Goal: Task Accomplishment & Management: Manage account settings

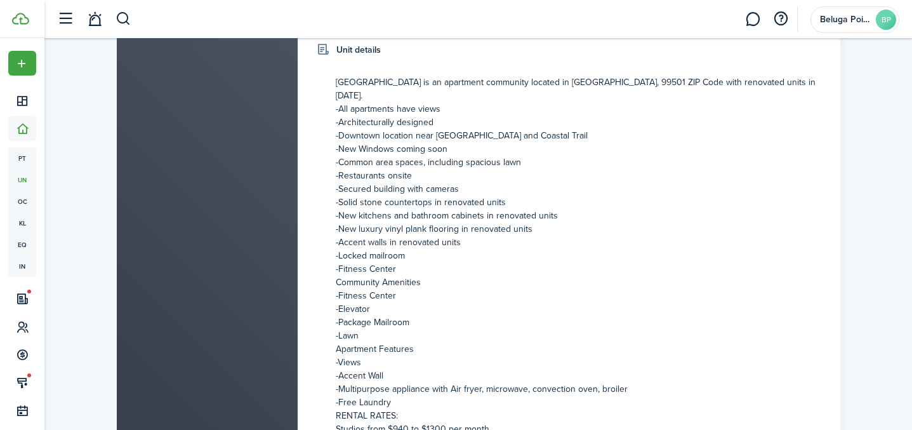
scroll to position [452, 0]
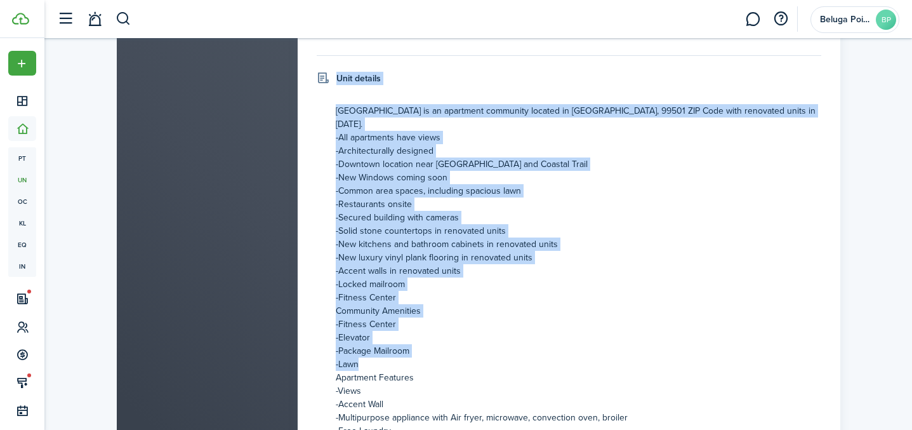
drag, startPoint x: 327, startPoint y: 107, endPoint x: 408, endPoint y: 342, distance: 248.5
click at [408, 343] on panel-main-body "Unit details [GEOGRAPHIC_DATA] is an apartment community located in [GEOGRAPHIC…" at bounding box center [569, 335] width 505 height 526
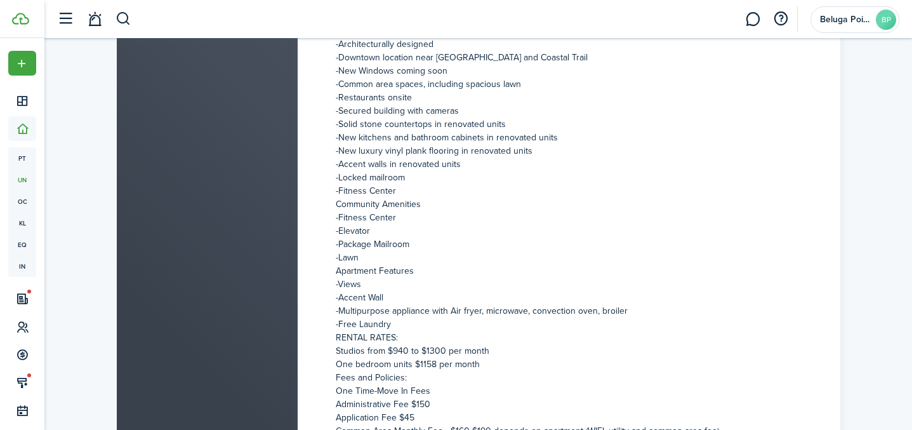
scroll to position [436, 0]
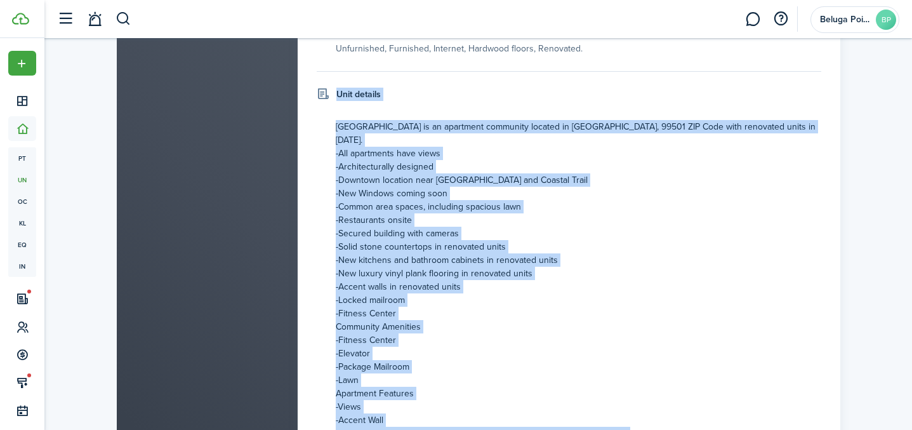
drag, startPoint x: 820, startPoint y: 299, endPoint x: 333, endPoint y: 122, distance: 518.7
click at [333, 122] on panel-main-body "Unit details [GEOGRAPHIC_DATA] is an apartment community located in [GEOGRAPHIC…" at bounding box center [569, 351] width 505 height 526
copy panel-main-body "Unit details [GEOGRAPHIC_DATA] is an apartment community located in [GEOGRAPHIC…"
click at [714, 307] on p "-Fitness Center" at bounding box center [579, 313] width 486 height 13
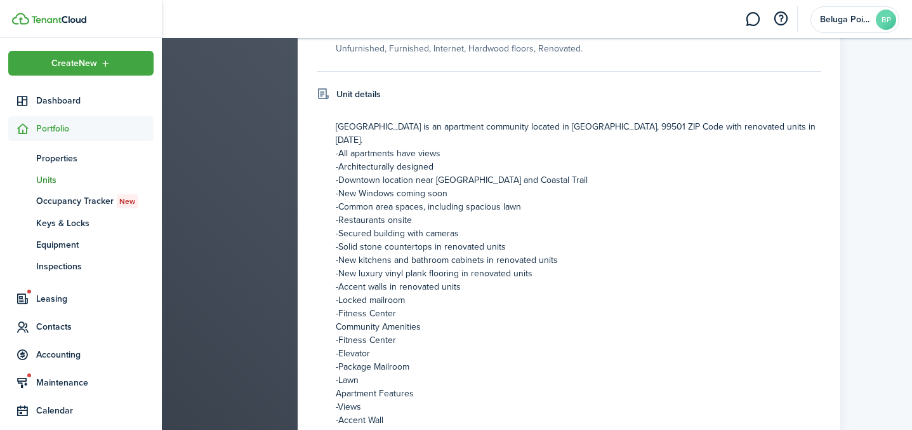
click at [57, 179] on span "Units" at bounding box center [94, 179] width 117 height 13
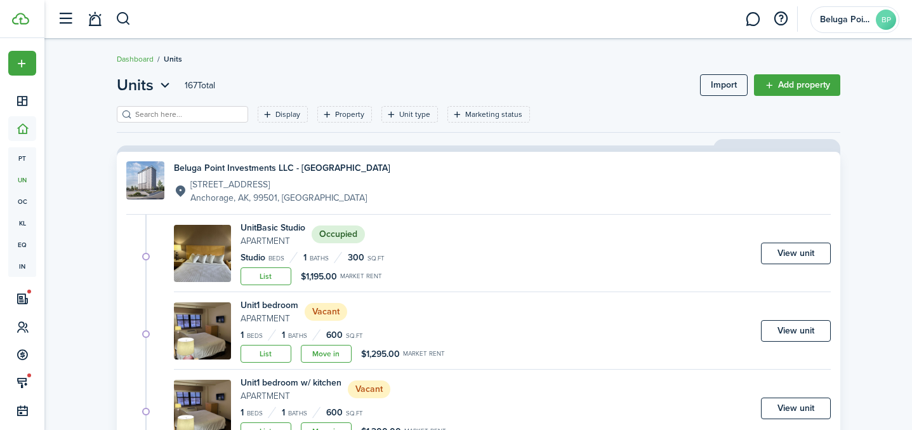
click at [149, 116] on input "search" at bounding box center [188, 115] width 112 height 12
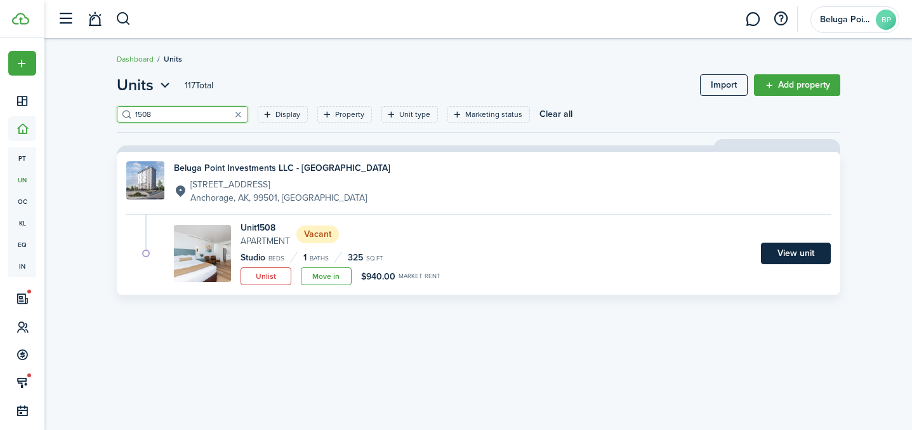
type input "1508"
click at [781, 258] on link "View unit" at bounding box center [796, 254] width 70 height 22
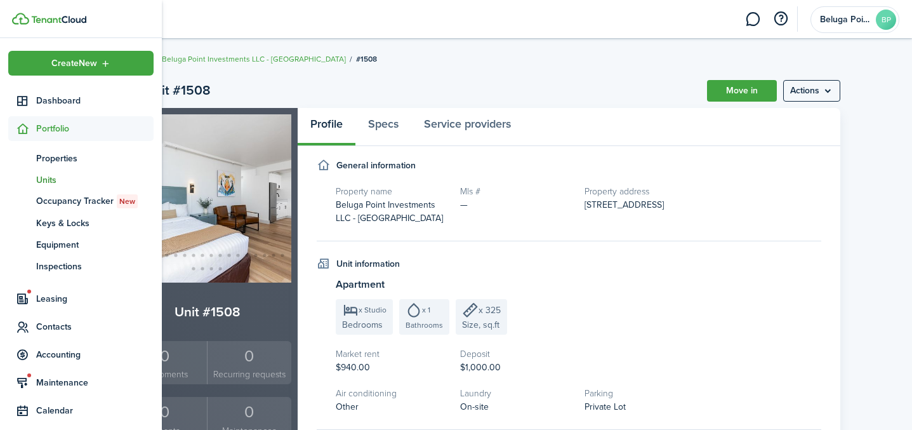
click at [51, 180] on span "Units" at bounding box center [94, 179] width 117 height 13
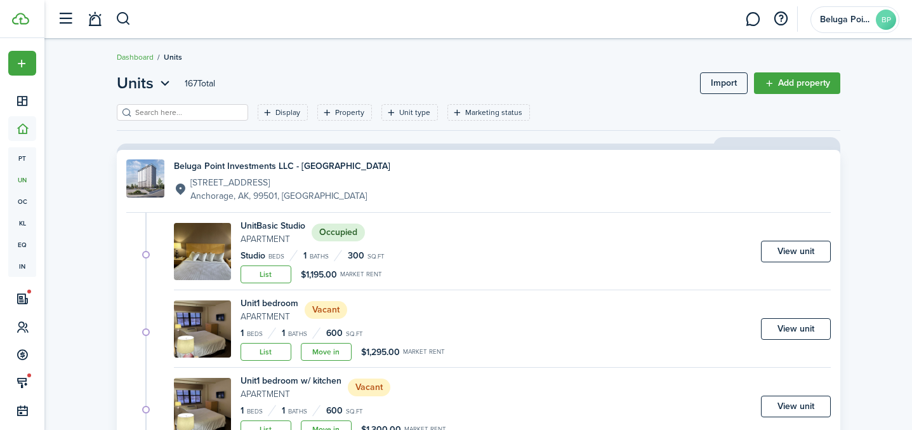
scroll to position [3, 0]
click at [176, 112] on input "search" at bounding box center [188, 112] width 112 height 12
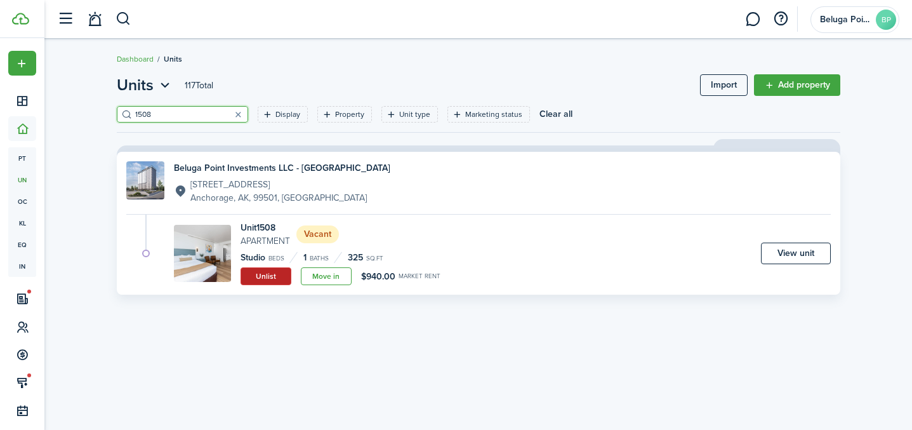
type input "1508"
click at [272, 280] on button "Unlist" at bounding box center [266, 276] width 51 height 18
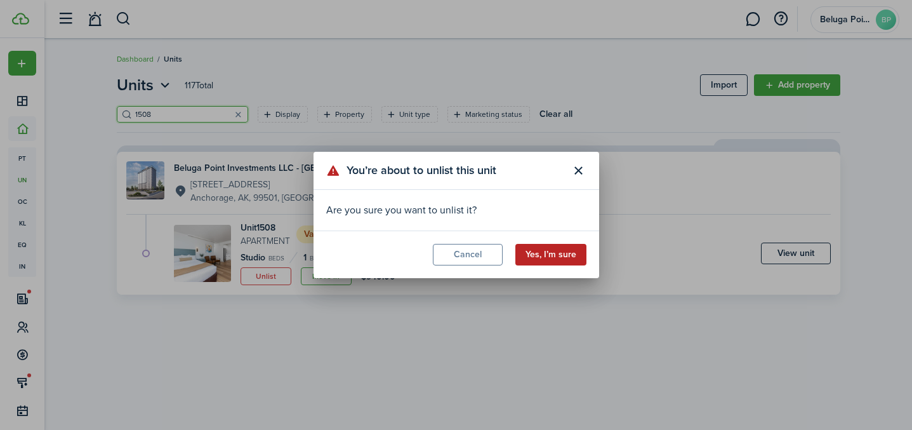
click at [542, 256] on button "Yes, I’m sure" at bounding box center [550, 255] width 71 height 22
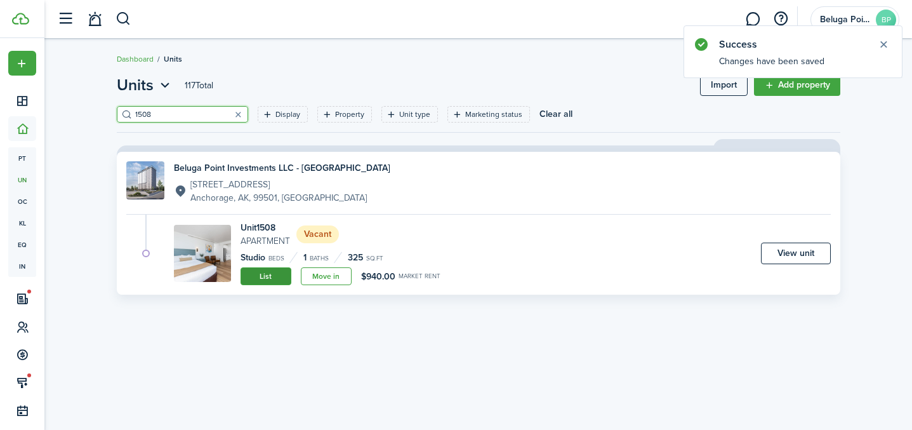
click at [277, 277] on link "List" at bounding box center [266, 276] width 51 height 18
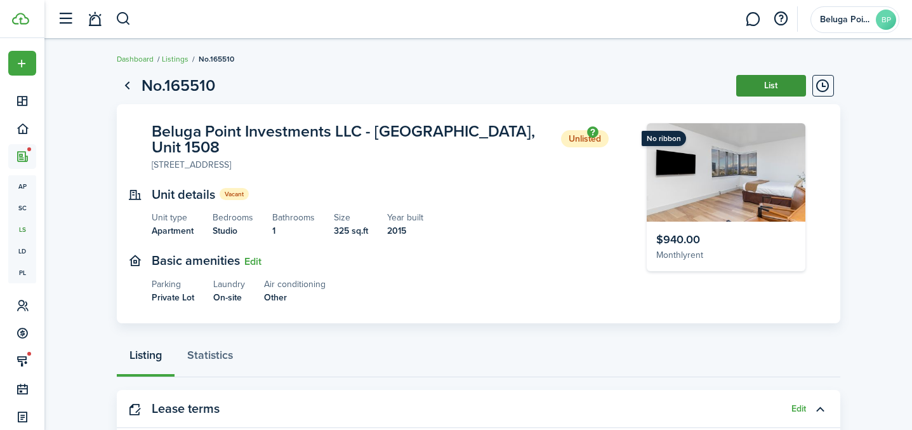
click at [761, 86] on button "List" at bounding box center [771, 86] width 70 height 22
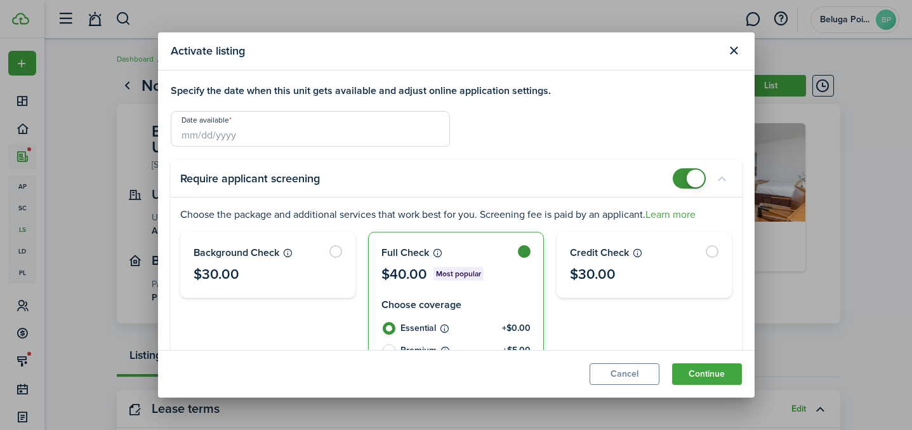
click at [272, 133] on input "Date available" at bounding box center [310, 129] width 279 height 36
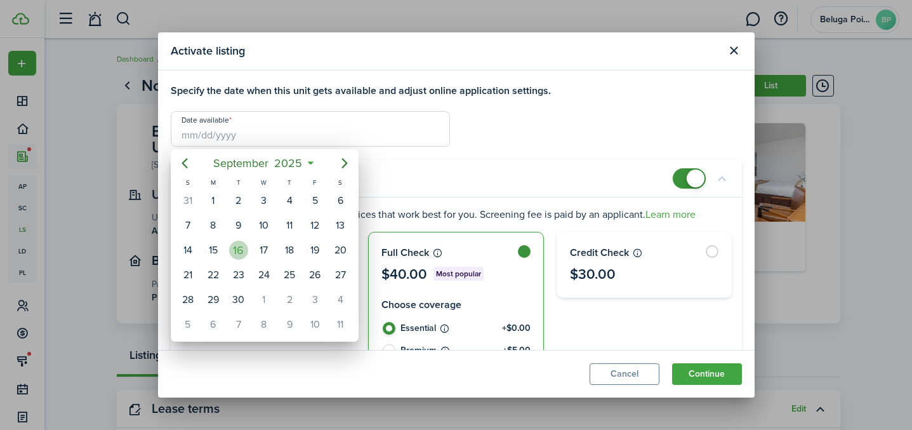
click at [242, 256] on div "16" at bounding box center [238, 250] width 19 height 19
type input "[DATE]"
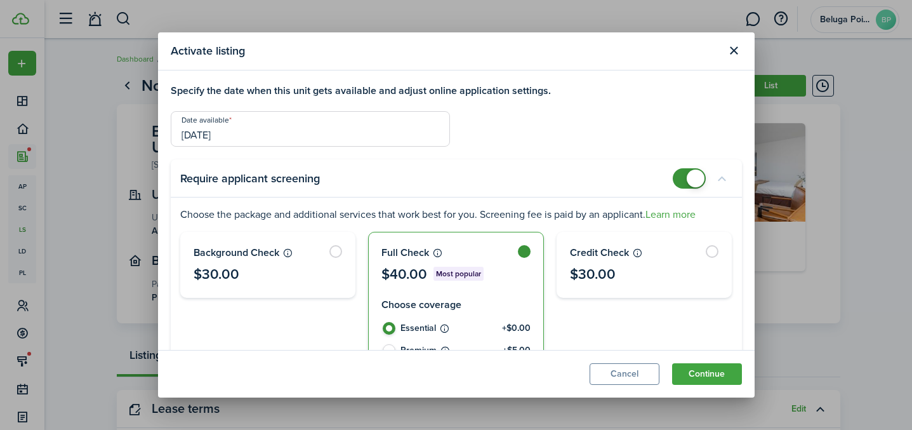
checkbox input "false"
click at [683, 179] on span at bounding box center [689, 178] width 13 height 20
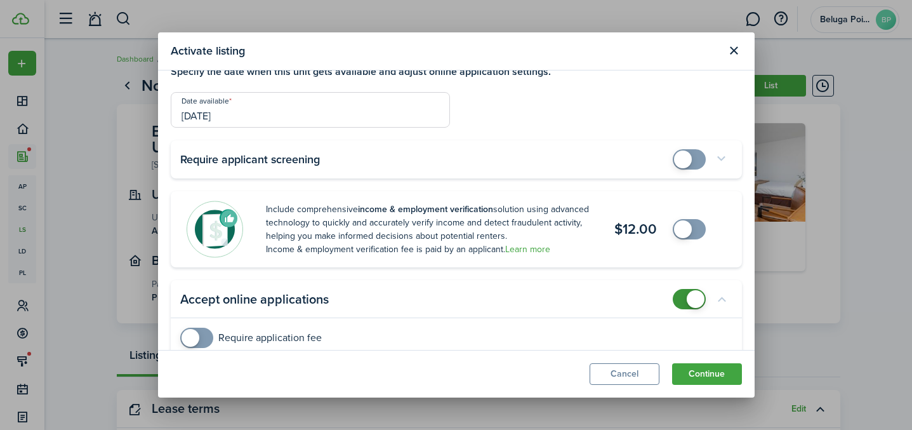
scroll to position [39, 0]
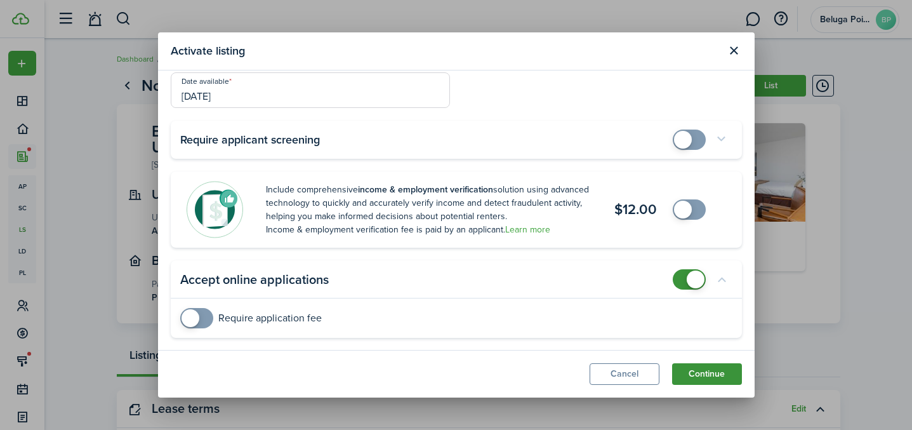
click at [708, 374] on button "Continue" at bounding box center [707, 374] width 70 height 22
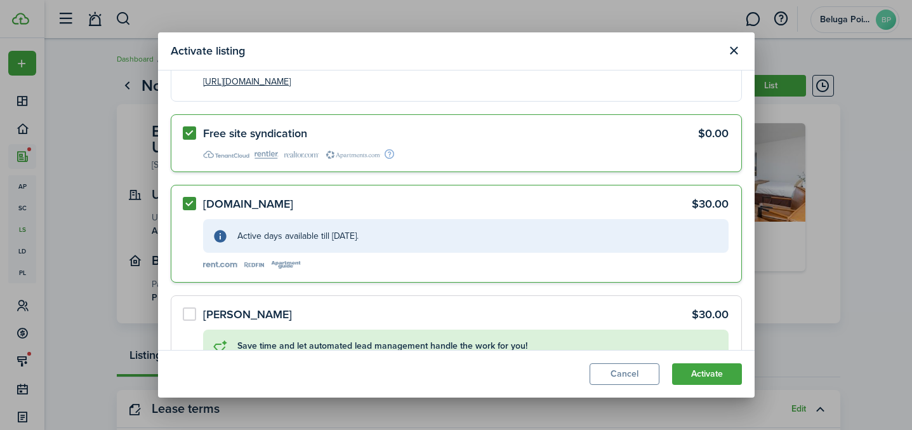
scroll to position [161, 0]
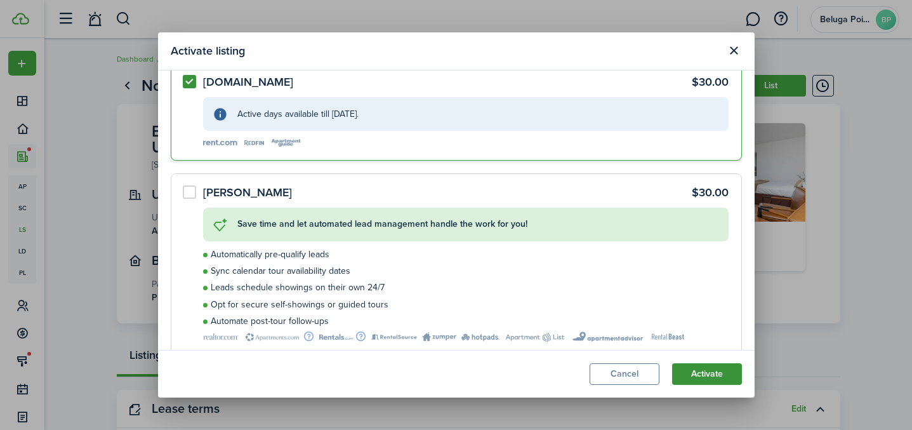
click at [701, 376] on button "Activate" at bounding box center [707, 374] width 70 height 22
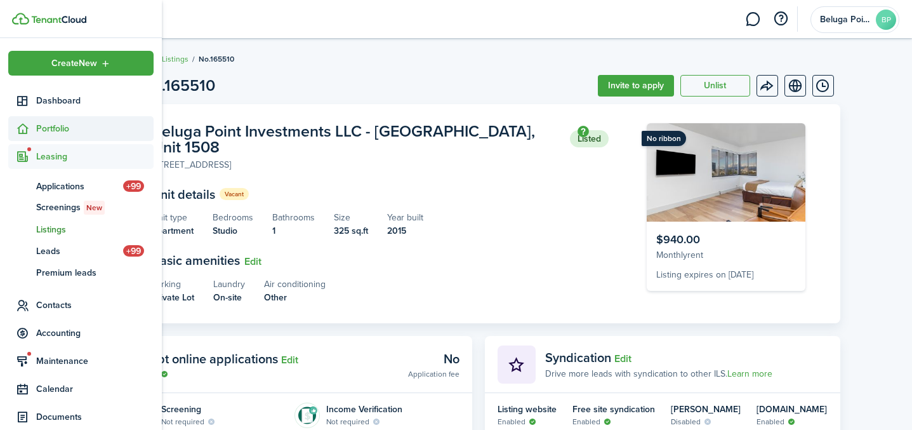
click at [58, 130] on span "Portfolio" at bounding box center [94, 128] width 117 height 13
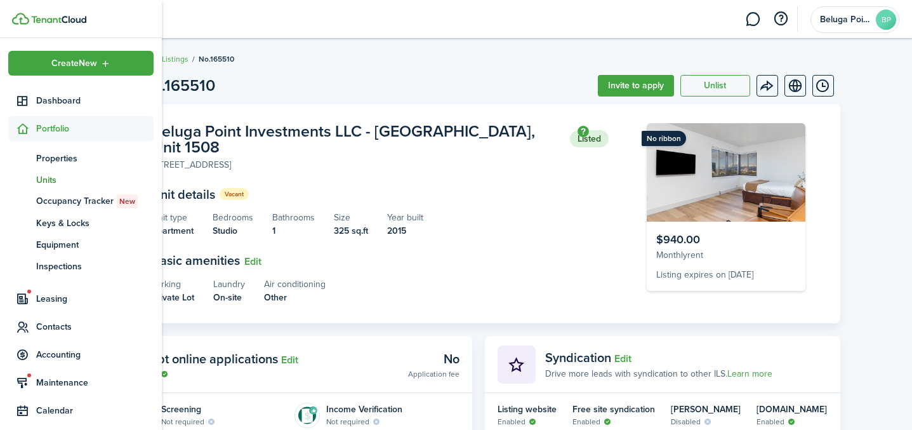
click at [46, 185] on span "Units" at bounding box center [94, 179] width 117 height 13
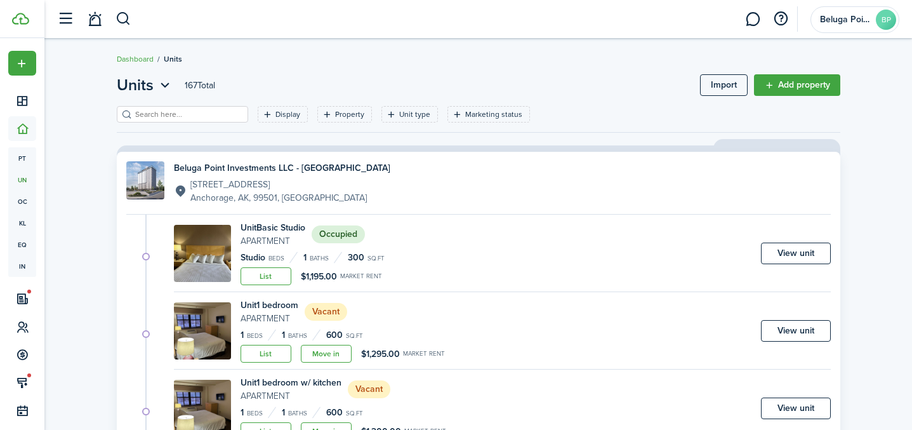
click at [198, 116] on input "search" at bounding box center [188, 115] width 112 height 12
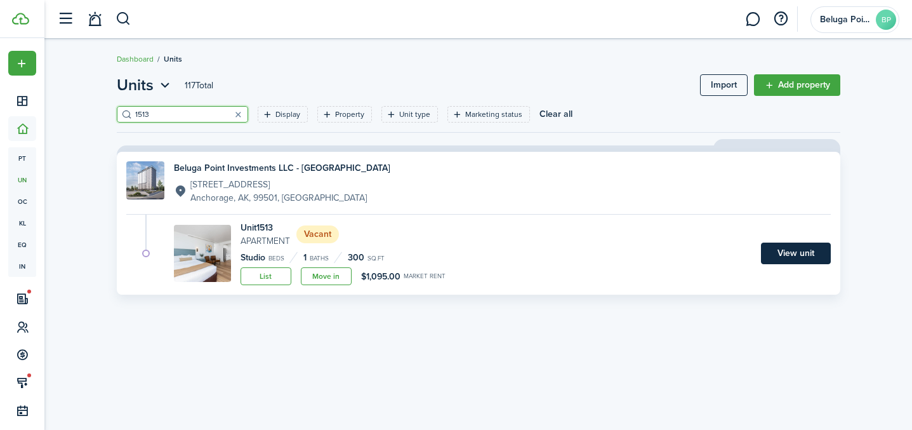
type input "1513"
click at [813, 254] on link "View unit" at bounding box center [796, 254] width 70 height 22
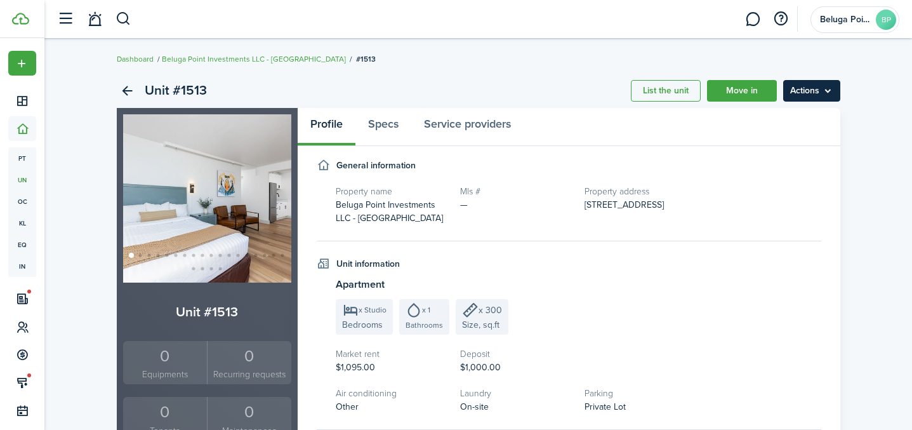
click at [816, 91] on menu-btn "Actions" at bounding box center [811, 91] width 57 height 22
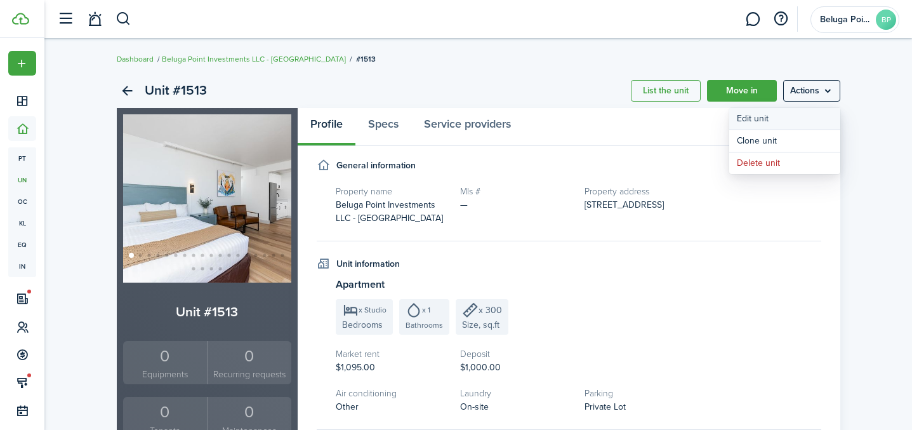
click at [757, 122] on link "Edit unit" at bounding box center [784, 119] width 111 height 22
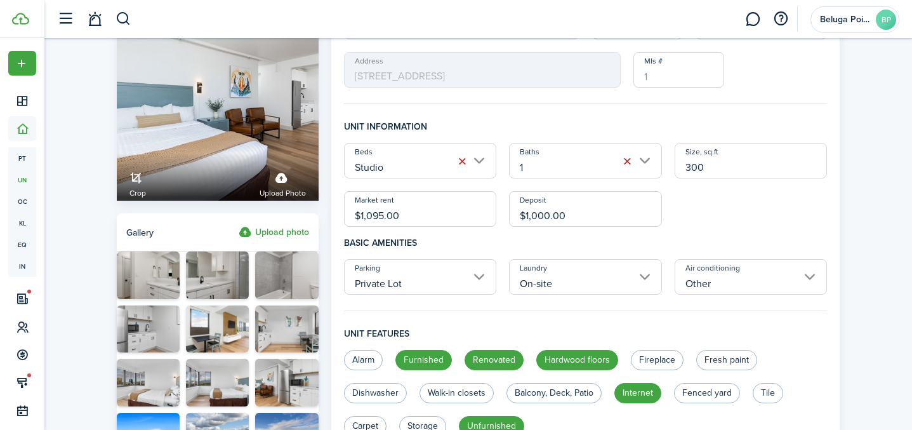
scroll to position [83, 0]
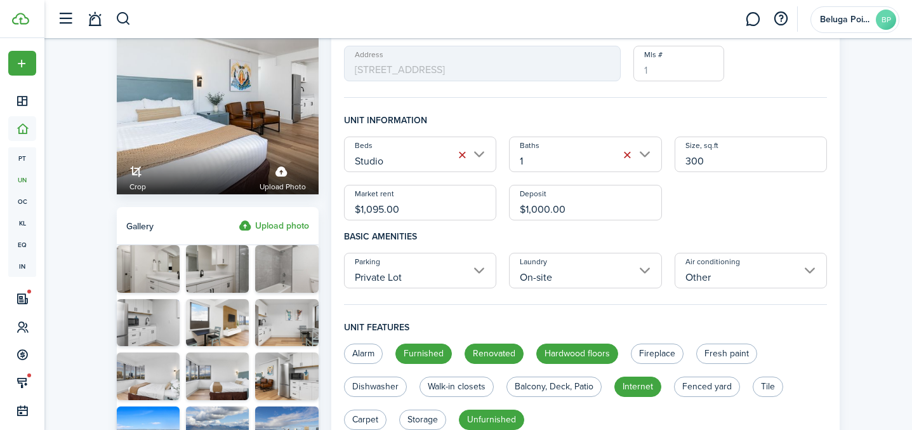
drag, startPoint x: 418, startPoint y: 211, endPoint x: 345, endPoint y: 209, distance: 72.4
click at [345, 209] on input "$1,095.00" at bounding box center [420, 203] width 153 height 36
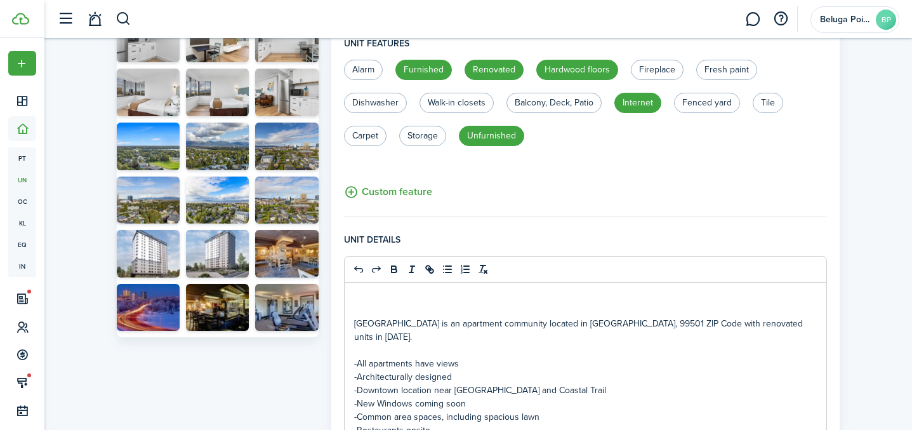
scroll to position [375, 0]
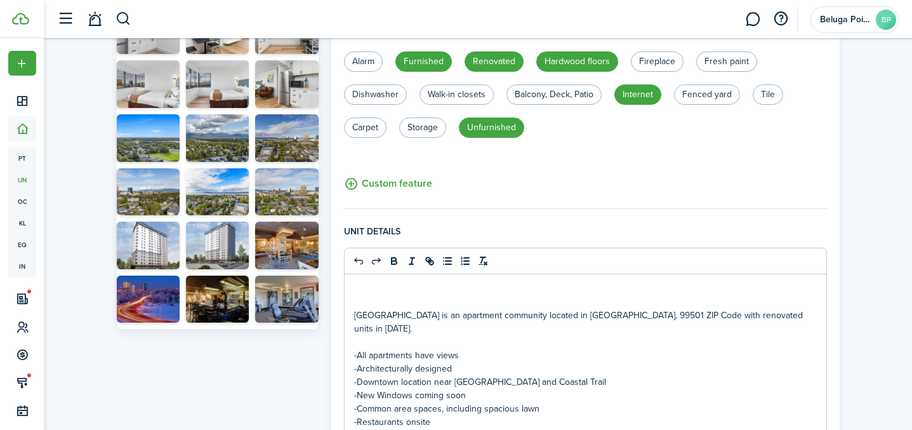
type input "$940.00"
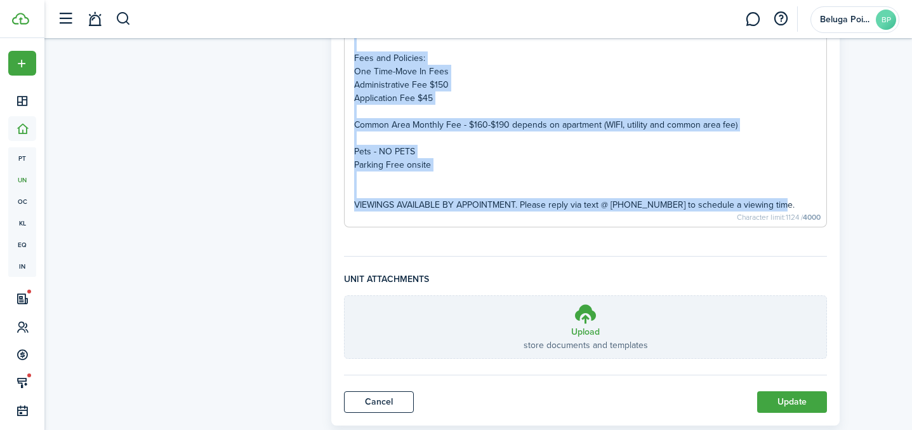
scroll to position [1088, 0]
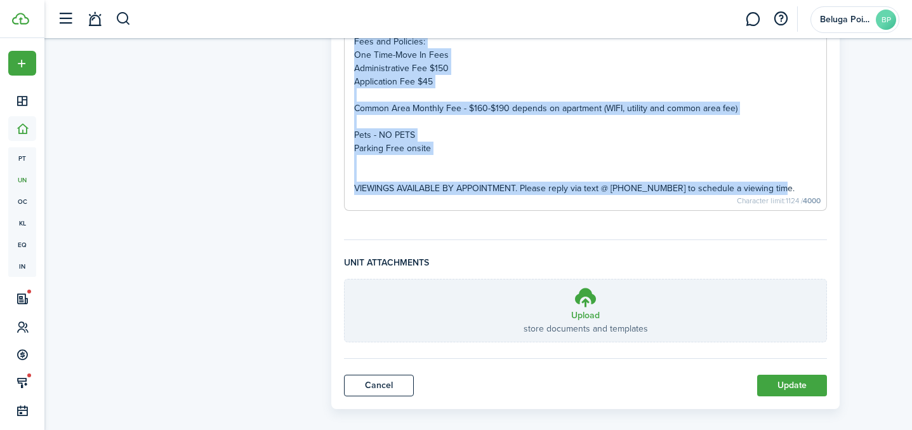
drag, startPoint x: 354, startPoint y: 307, endPoint x: 781, endPoint y: 176, distance: 447.2
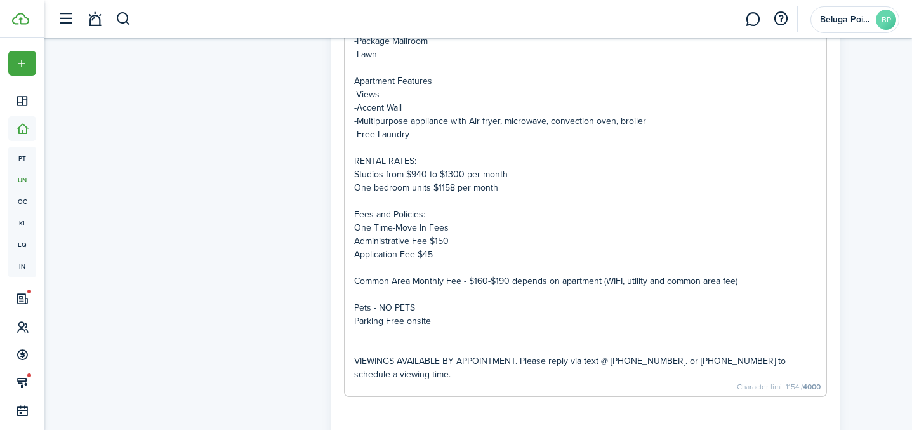
scroll to position [962, 0]
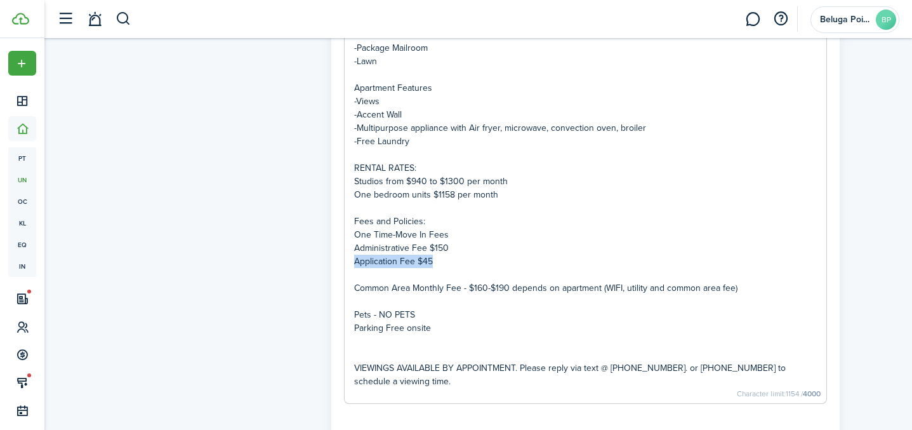
drag, startPoint x: 449, startPoint y: 252, endPoint x: 346, endPoint y: 248, distance: 103.6
click at [346, 248] on div "Unit details [GEOGRAPHIC_DATA] is an apartment community located in [GEOGRAPHIC…" at bounding box center [586, 45] width 482 height 716
drag, startPoint x: 459, startPoint y: 230, endPoint x: 338, endPoint y: 207, distance: 123.5
click at [347, 206] on div "Unit details [GEOGRAPHIC_DATA] is an apartment community located in [GEOGRAPHIC…" at bounding box center [586, 45] width 482 height 716
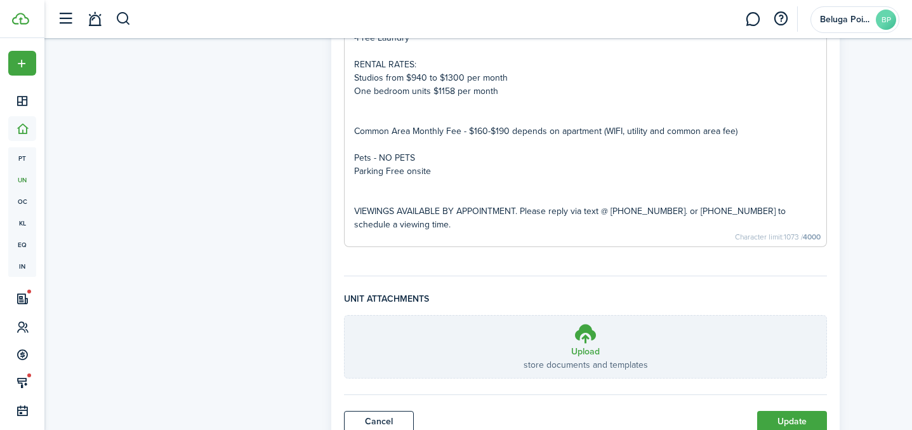
scroll to position [1101, 0]
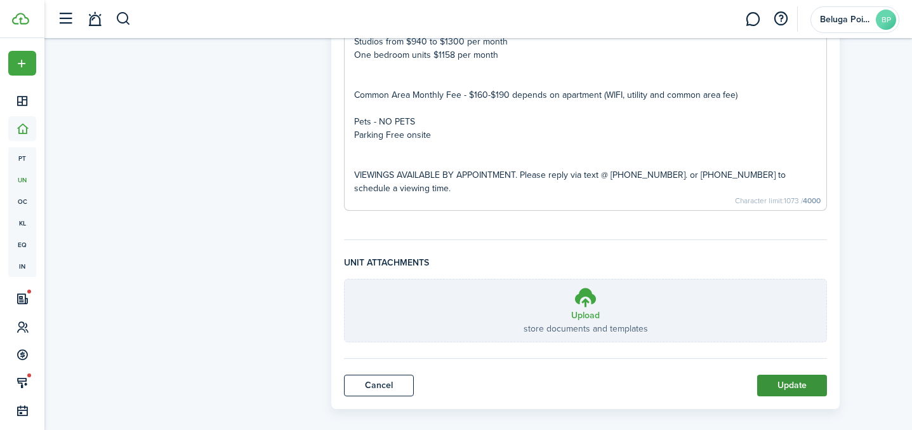
click at [783, 375] on button "Update" at bounding box center [792, 386] width 70 height 22
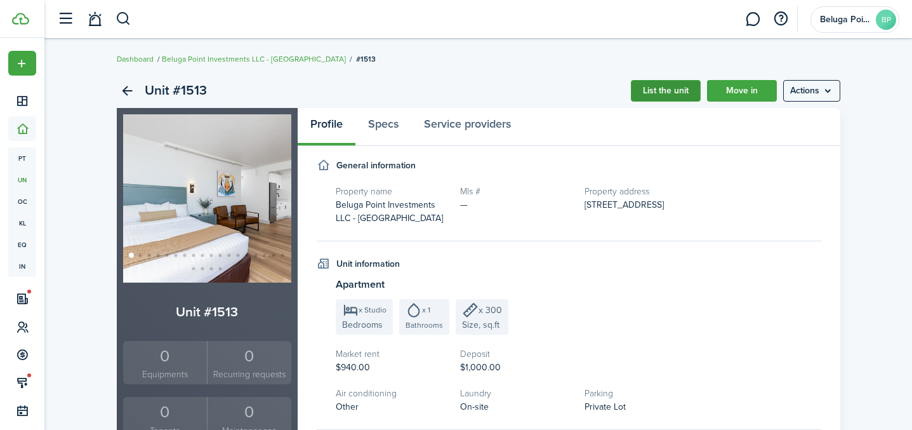
click at [660, 96] on link "List the unit" at bounding box center [666, 91] width 70 height 22
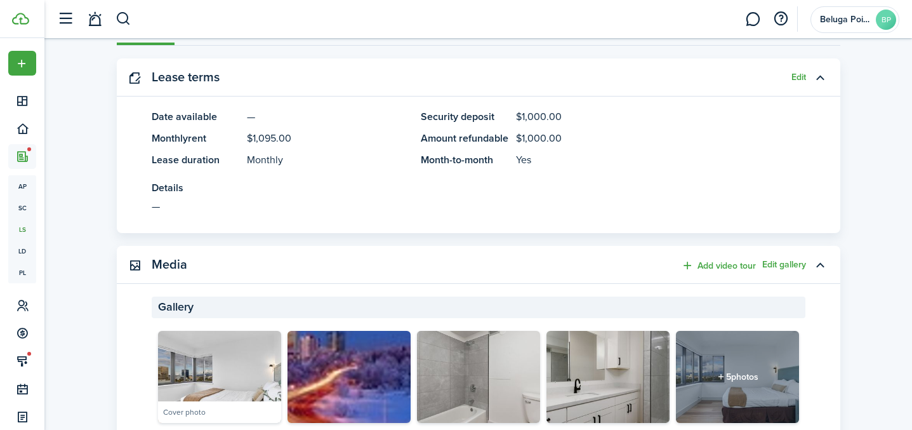
scroll to position [234, 0]
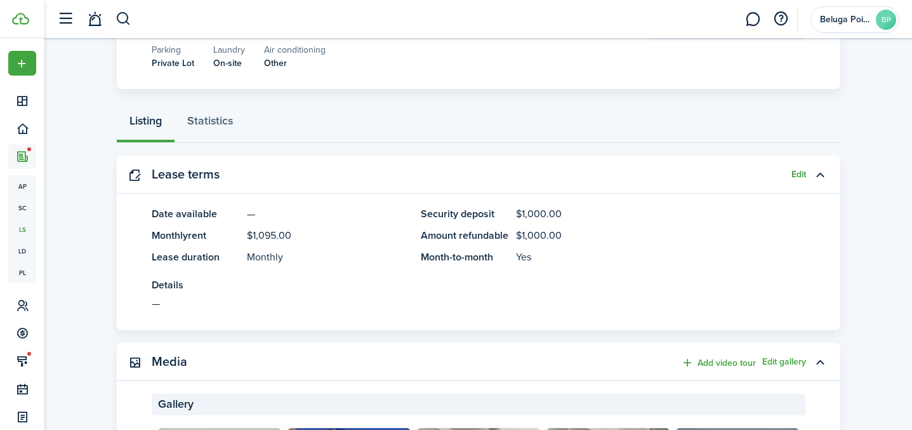
click at [796, 169] on button "Edit" at bounding box center [799, 174] width 15 height 10
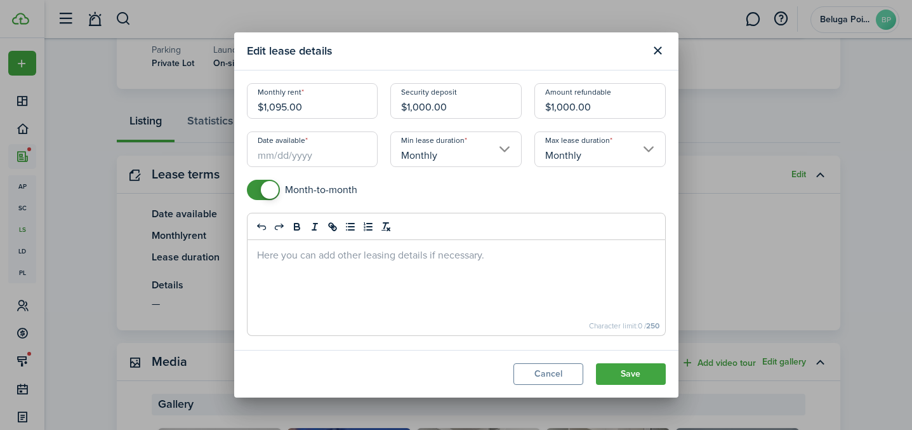
drag, startPoint x: 323, startPoint y: 107, endPoint x: 236, endPoint y: 107, distance: 87.6
click at [236, 103] on modal-body "Monthly rent $1,095.00 Security deposit $1,000.00 Amount refundable $1,000.00 D…" at bounding box center [456, 209] width 444 height 279
click at [309, 151] on input "Date available" at bounding box center [312, 149] width 131 height 36
type input "$940.00"
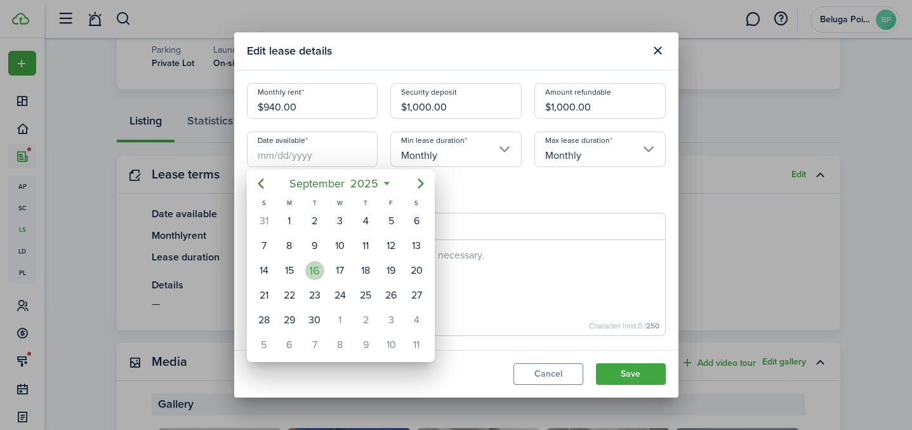
click at [315, 270] on div "16" at bounding box center [314, 270] width 19 height 19
type input "[DATE]"
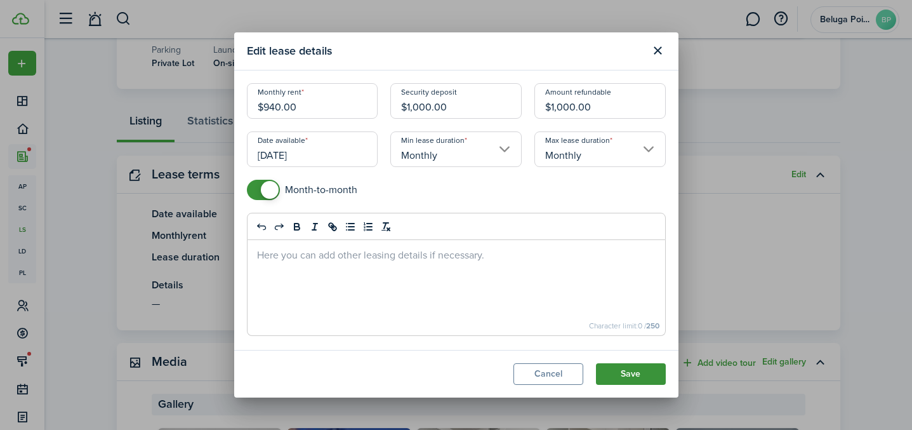
click at [638, 376] on button "Save" at bounding box center [631, 374] width 70 height 22
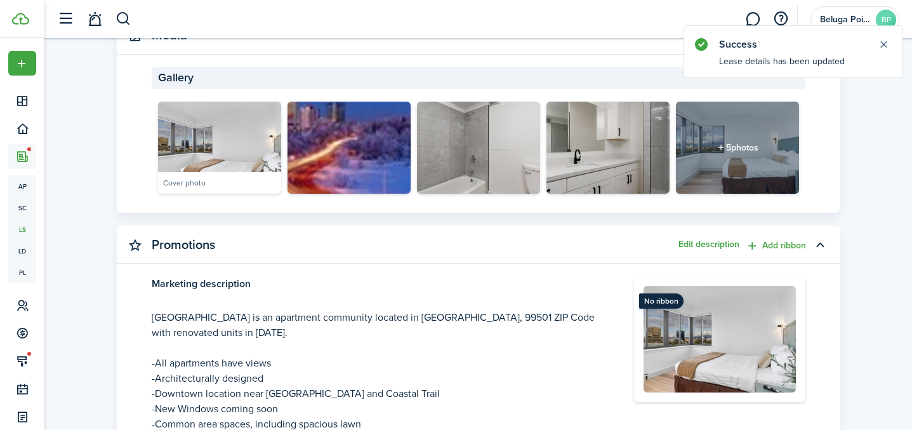
scroll to position [696, 0]
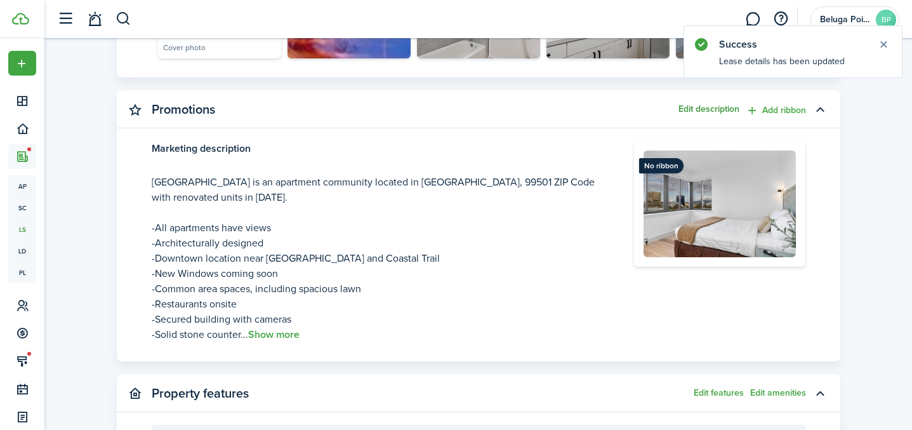
click at [712, 104] on button "Edit description" at bounding box center [709, 109] width 61 height 10
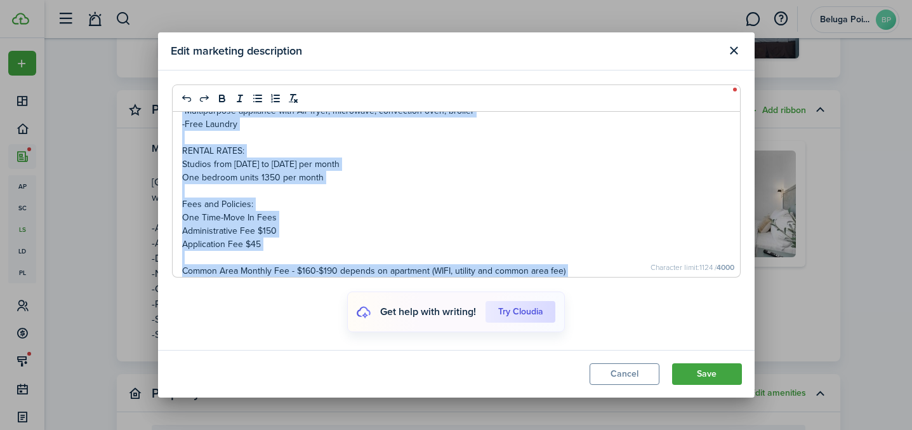
scroll to position [484, 0]
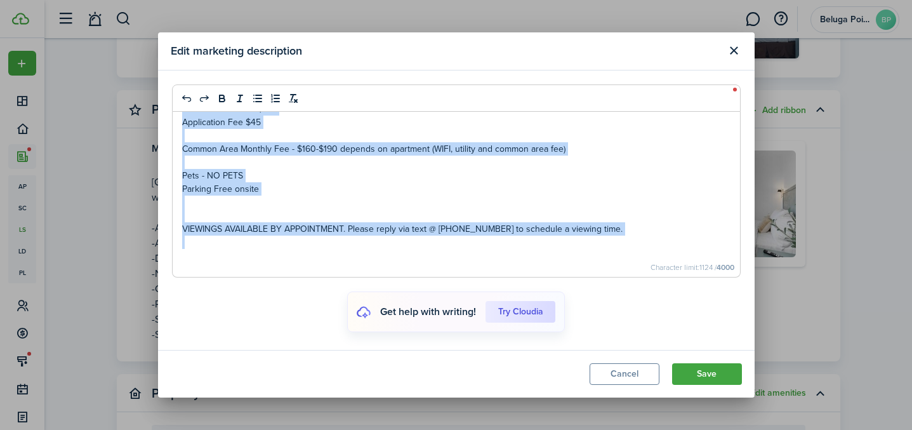
drag, startPoint x: 181, startPoint y: 138, endPoint x: 621, endPoint y: 244, distance: 453.3
click at [621, 244] on div "[GEOGRAPHIC_DATA] is an apartment community located in [GEOGRAPHIC_DATA], 99501…" at bounding box center [457, 194] width 568 height 165
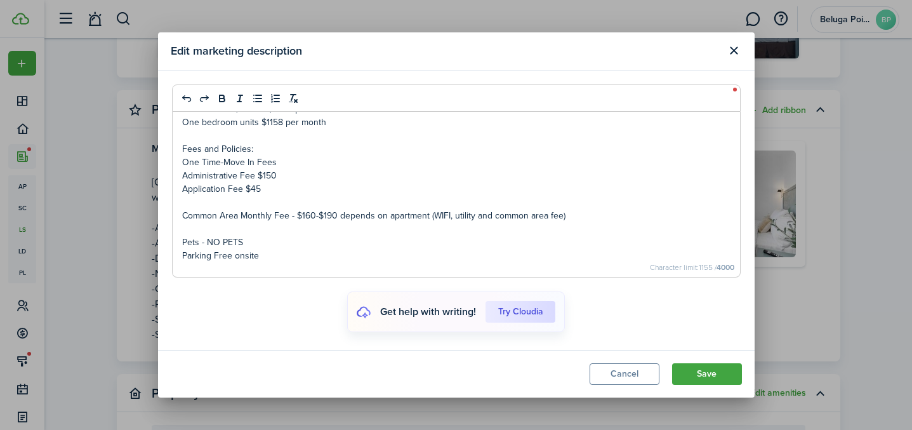
scroll to position [508, 0]
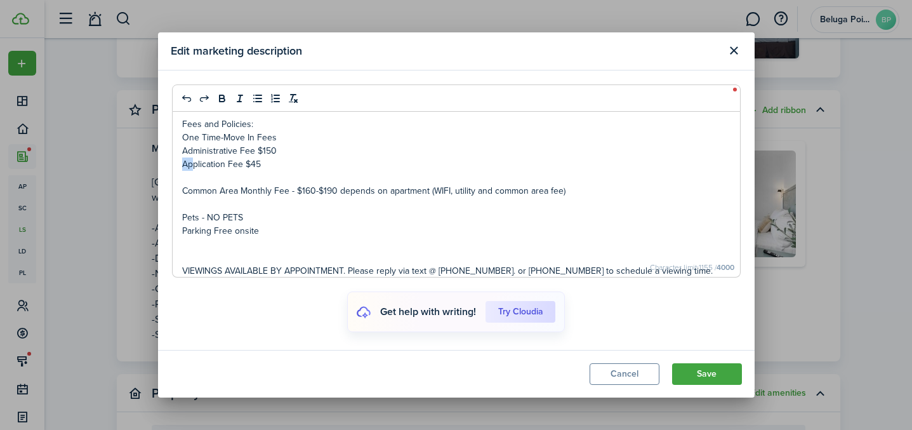
drag, startPoint x: 309, startPoint y: 156, endPoint x: 194, endPoint y: 162, distance: 115.0
click at [194, 162] on div "Unit details [GEOGRAPHIC_DATA] is an apartment community located in [GEOGRAPHIC…" at bounding box center [457, 194] width 568 height 165
drag, startPoint x: 292, startPoint y: 164, endPoint x: 150, endPoint y: 124, distance: 147.7
click at [150, 124] on div "Edit marketing description Unit details Inlet [GEOGRAPHIC_DATA] is an apartment…" at bounding box center [456, 215] width 912 height 430
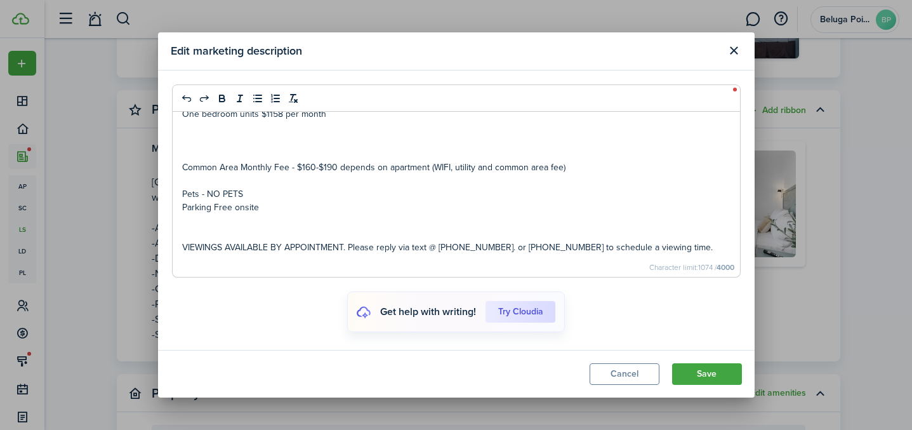
scroll to position [497, 0]
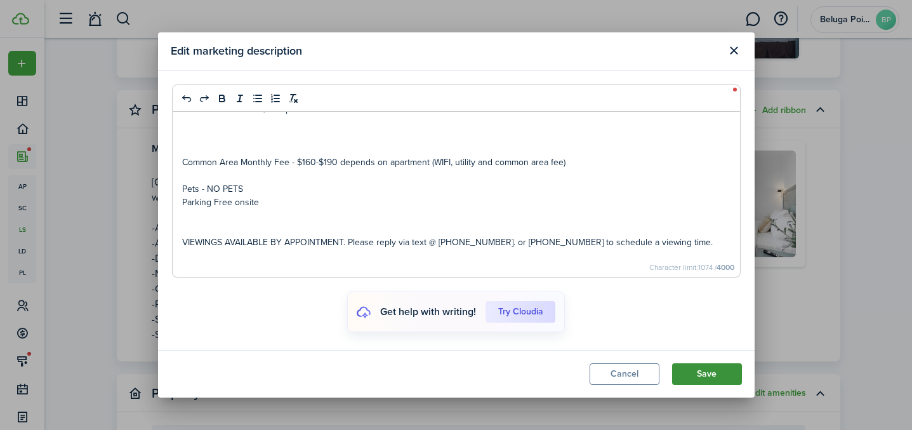
click at [702, 376] on button "Save" at bounding box center [707, 374] width 70 height 22
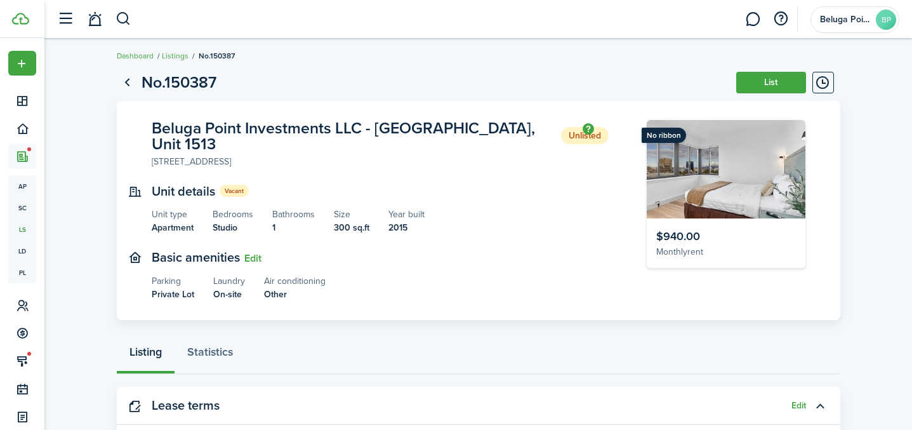
scroll to position [0, 0]
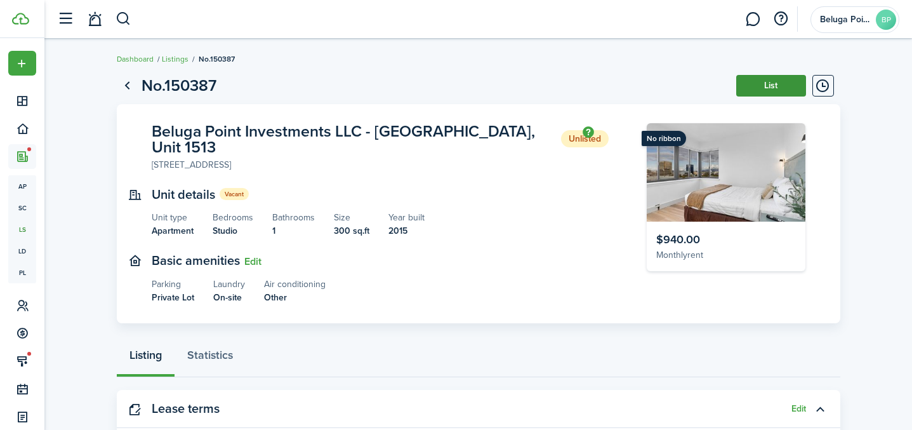
click at [766, 81] on button "List" at bounding box center [771, 86] width 70 height 22
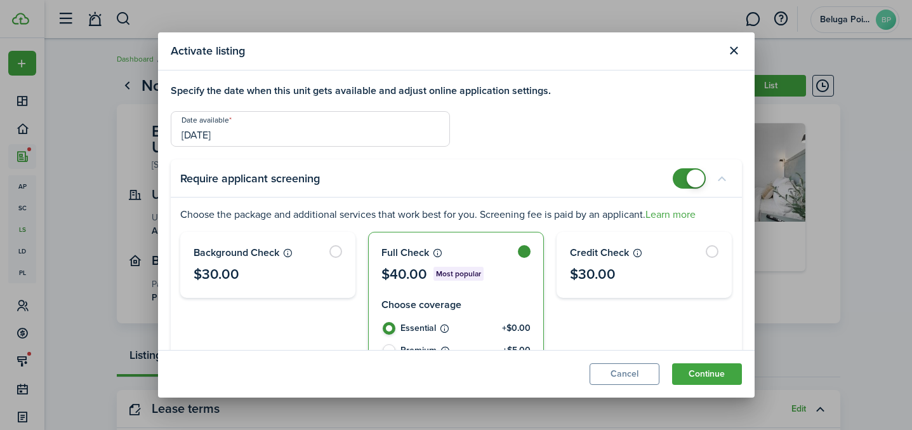
drag, startPoint x: 680, startPoint y: 174, endPoint x: 677, endPoint y: 180, distance: 6.8
checkbox input "false"
click at [683, 174] on span at bounding box center [689, 178] width 13 height 20
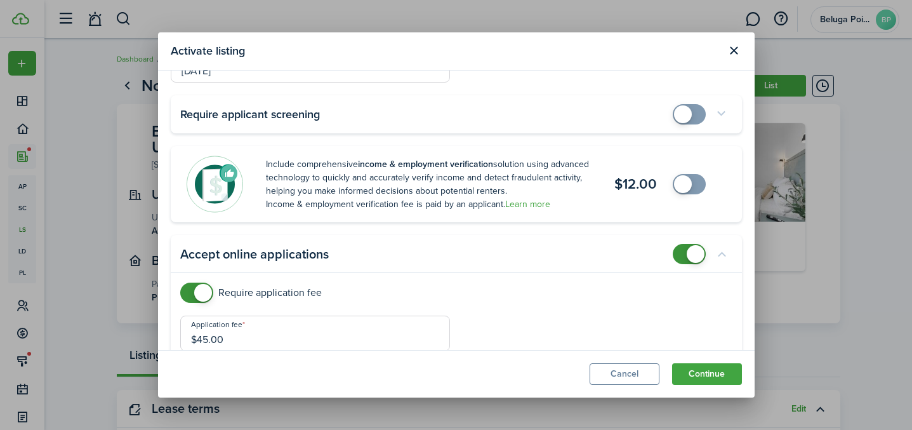
scroll to position [87, 0]
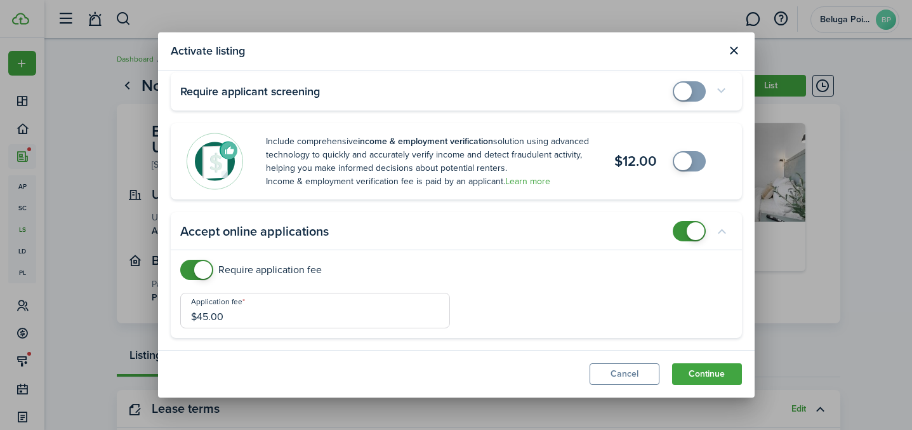
checkbox input "false"
click at [190, 267] on span at bounding box center [196, 270] width 13 height 20
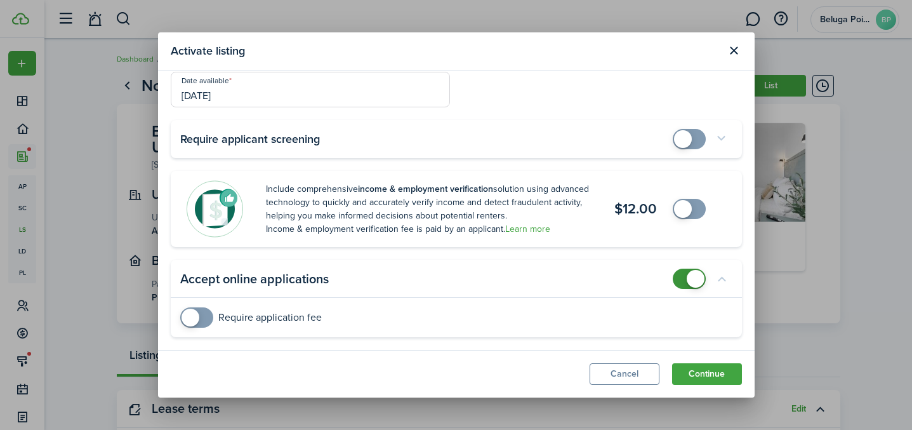
scroll to position [39, 0]
click at [711, 373] on button "Continue" at bounding box center [707, 374] width 70 height 22
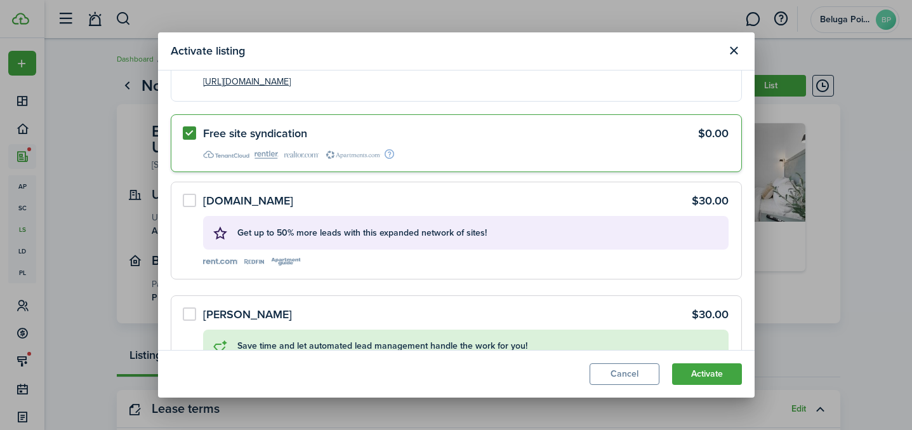
click at [183, 202] on label "[DOMAIN_NAME] $30.00 Get up to 50% more leads with this expanded network of sit…" at bounding box center [456, 230] width 571 height 97
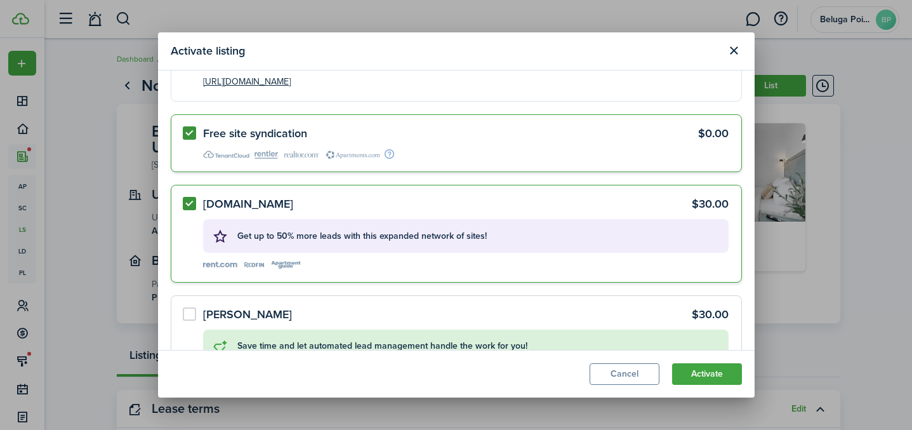
radio input "true"
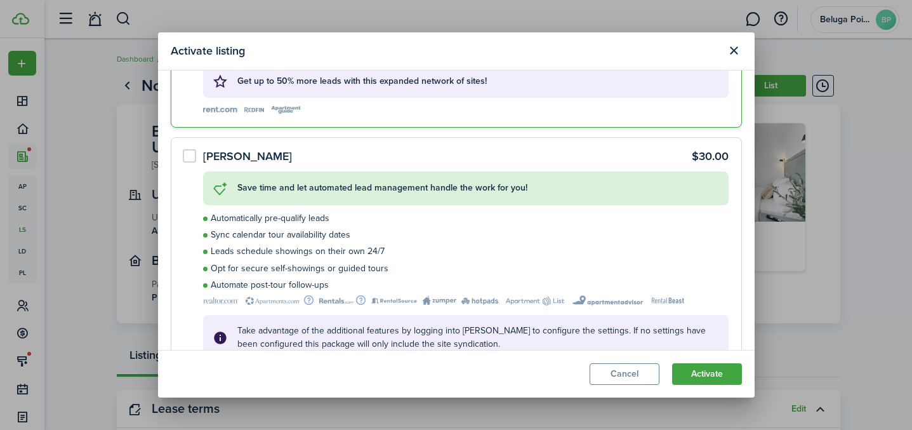
scroll to position [233, 0]
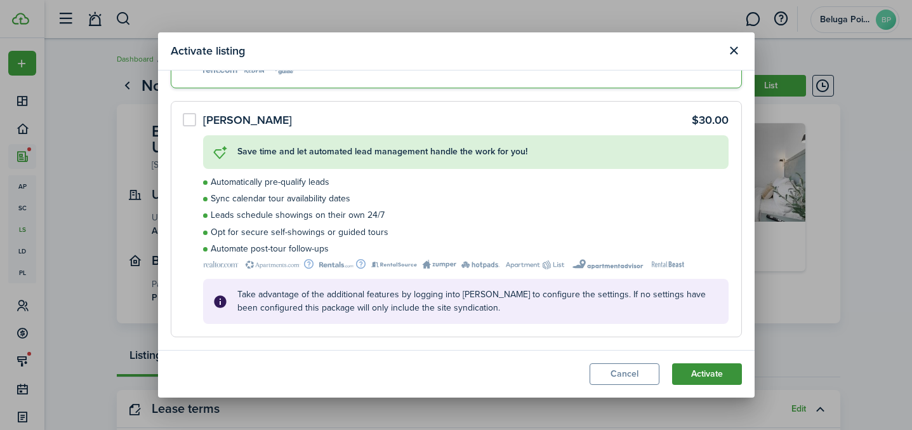
click at [707, 377] on button "Activate" at bounding box center [707, 374] width 70 height 22
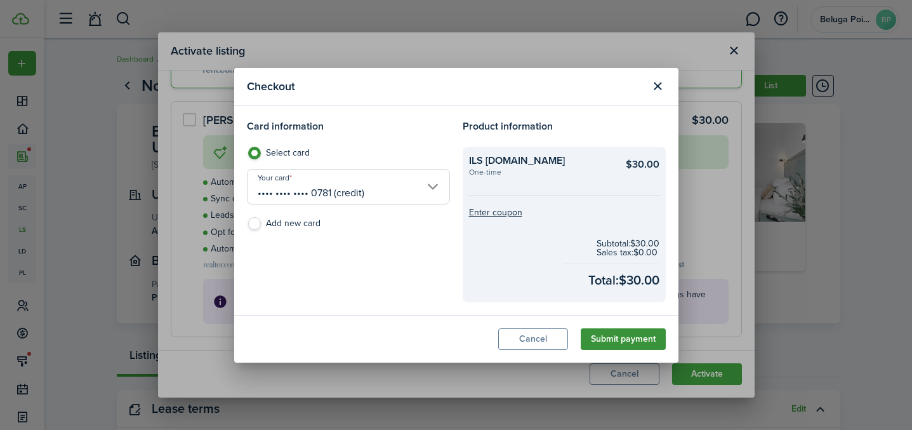
click at [622, 340] on button "Submit payment" at bounding box center [623, 339] width 85 height 22
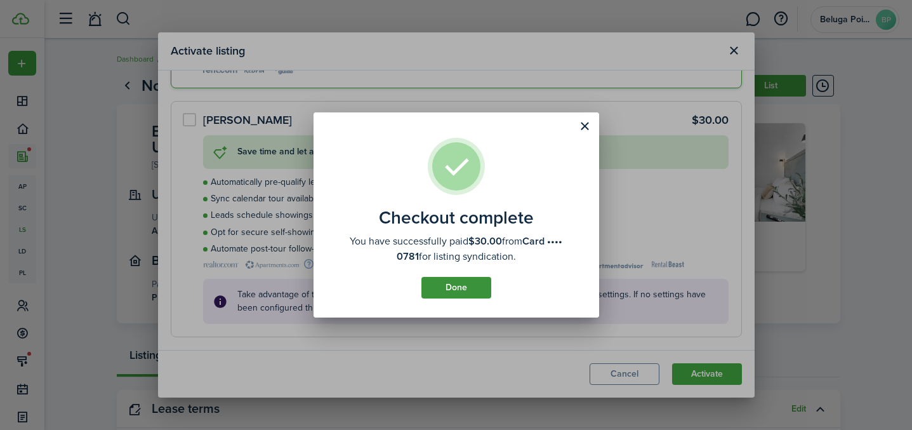
click at [474, 282] on button "Done" at bounding box center [457, 288] width 70 height 22
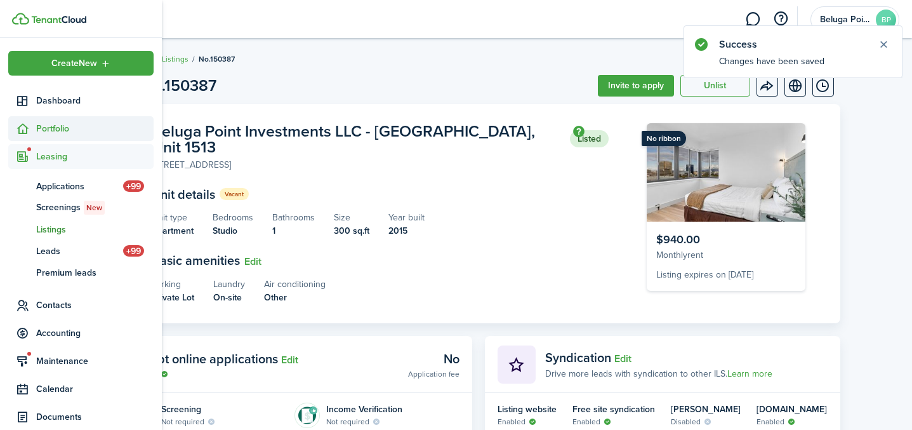
click at [60, 135] on span "Portfolio" at bounding box center [94, 128] width 117 height 13
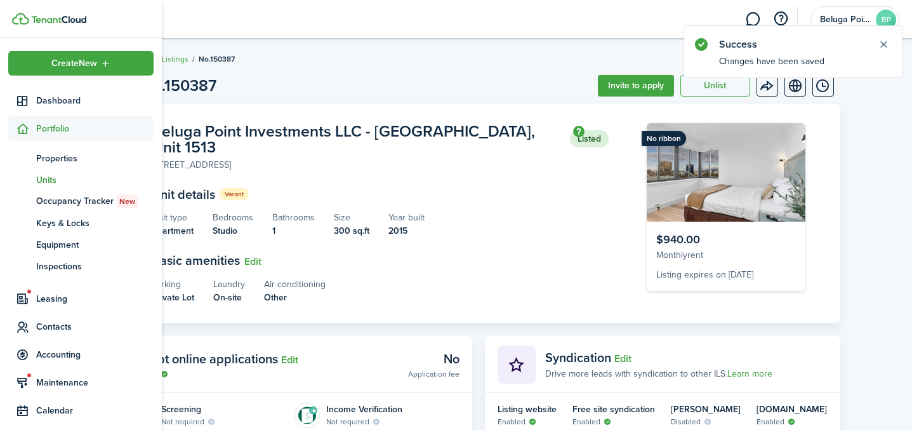
click at [42, 180] on span "Units" at bounding box center [94, 179] width 117 height 13
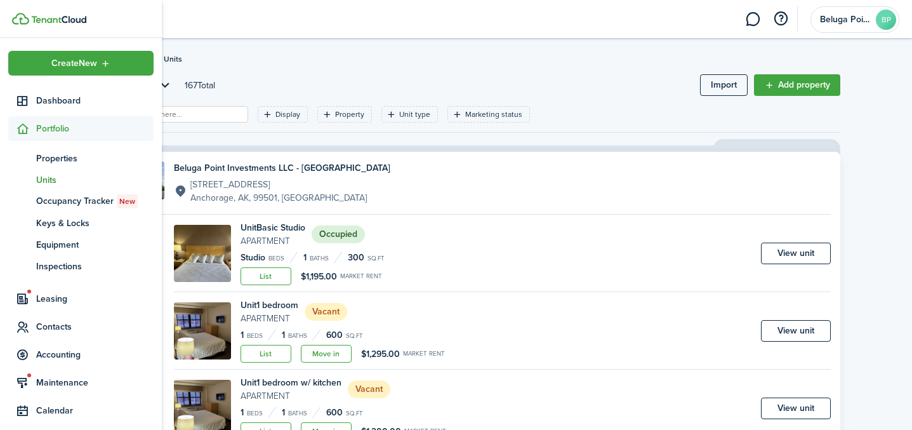
click at [46, 183] on span "Units" at bounding box center [94, 179] width 117 height 13
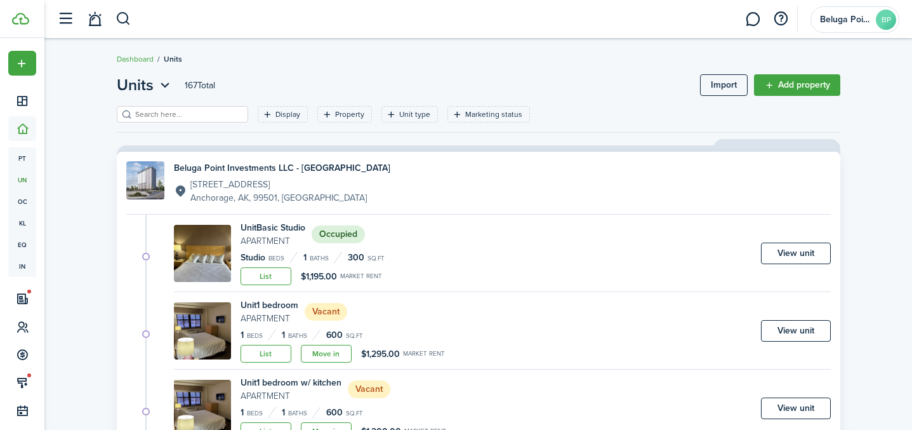
click at [187, 105] on header-page "Units 167 Total Import Add property" at bounding box center [479, 90] width 724 height 32
click at [181, 114] on input "search" at bounding box center [188, 115] width 112 height 12
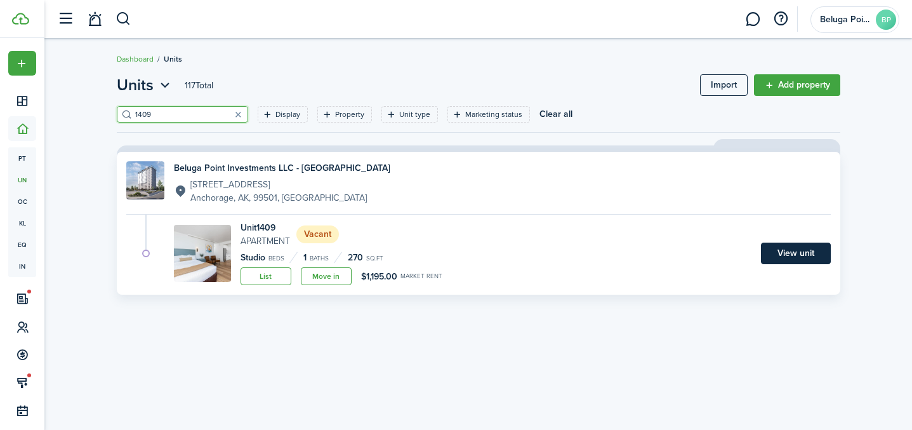
type input "1409"
click at [785, 262] on link "View unit" at bounding box center [796, 254] width 70 height 22
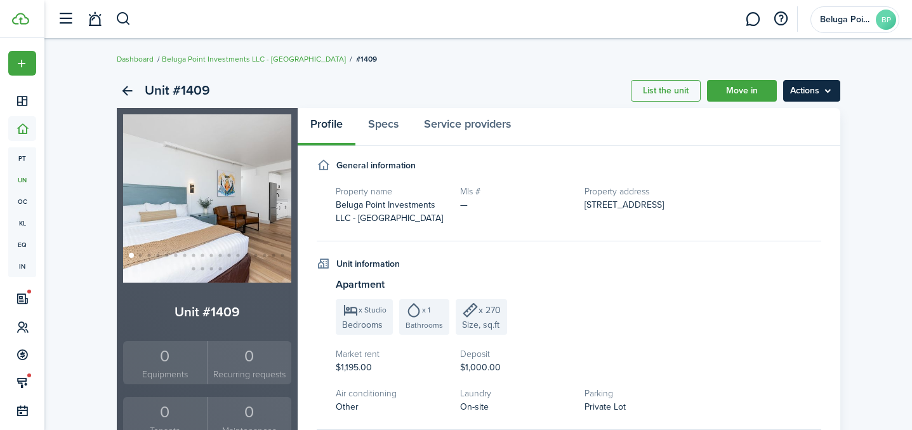
click at [799, 97] on menu-btn "Actions" at bounding box center [811, 91] width 57 height 22
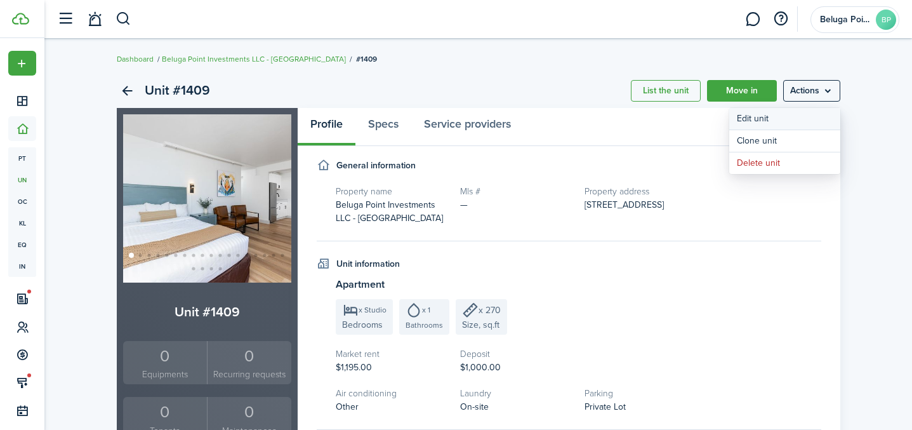
click at [759, 124] on link "Edit unit" at bounding box center [784, 119] width 111 height 22
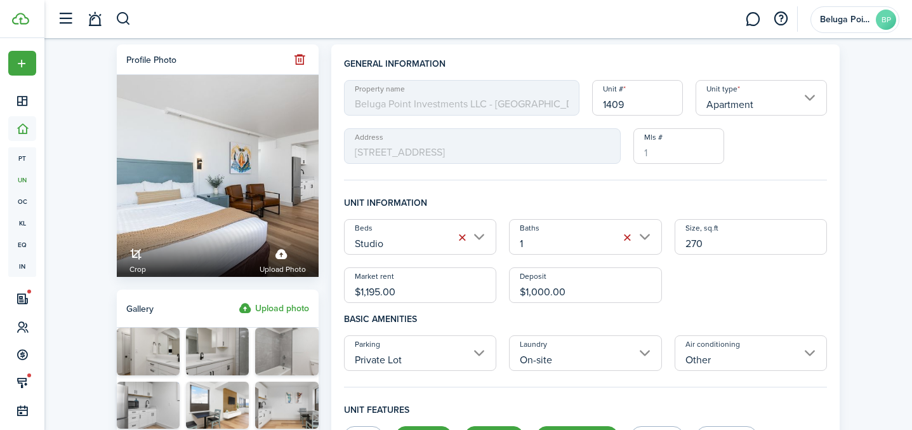
click at [434, 287] on input "$1,195.00" at bounding box center [420, 285] width 153 height 36
drag, startPoint x: 434, startPoint y: 287, endPoint x: 349, endPoint y: 286, distance: 84.4
click at [350, 286] on input "$1,195.00" at bounding box center [420, 285] width 153 height 36
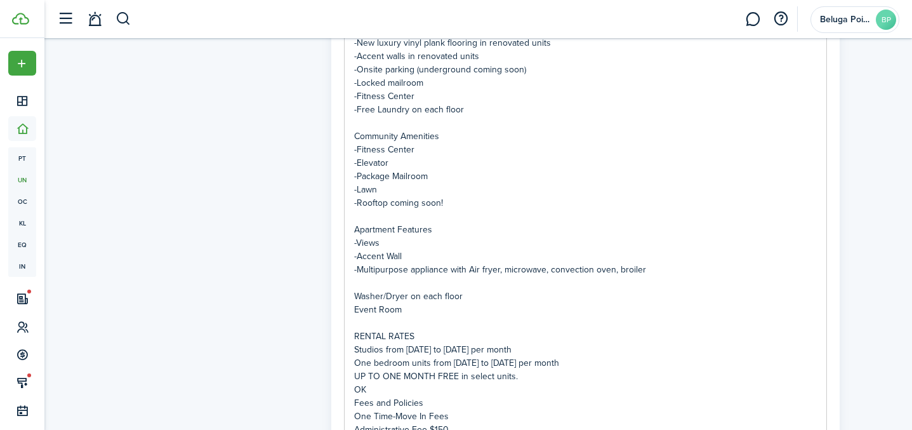
scroll to position [1058, 0]
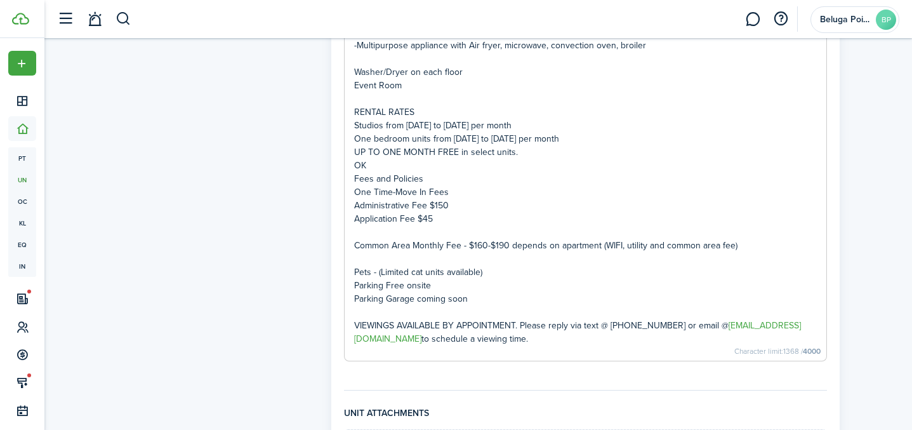
type input "$940.00"
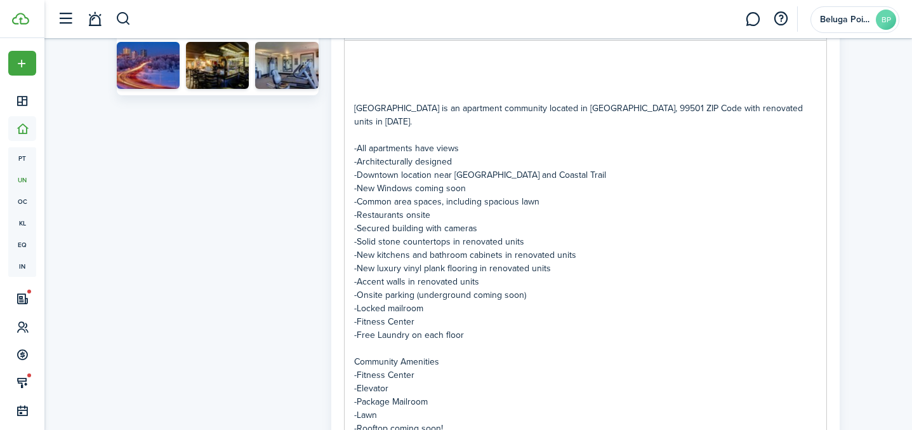
scroll to position [500, 0]
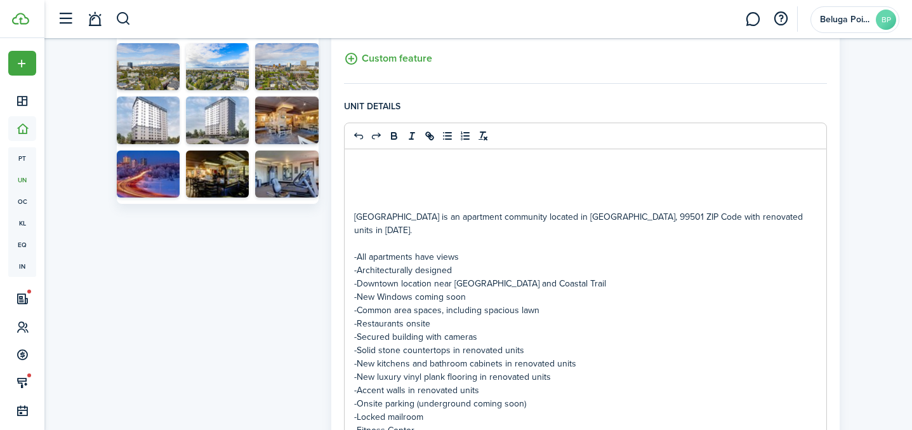
drag, startPoint x: 496, startPoint y: 329, endPoint x: 331, endPoint y: 211, distance: 202.4
click at [336, 210] on panel-main "General information Property name Beluga Point Investments LLC - [GEOGRAPHIC_DA…" at bounding box center [585, 331] width 509 height 1572
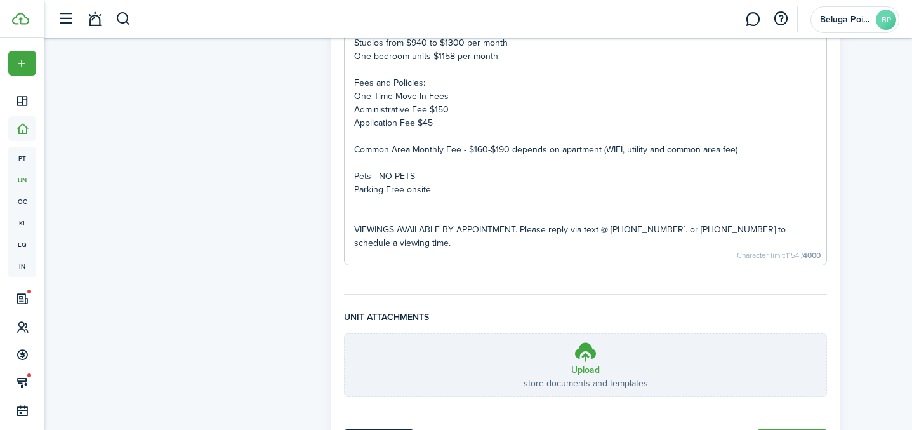
scroll to position [1195, 0]
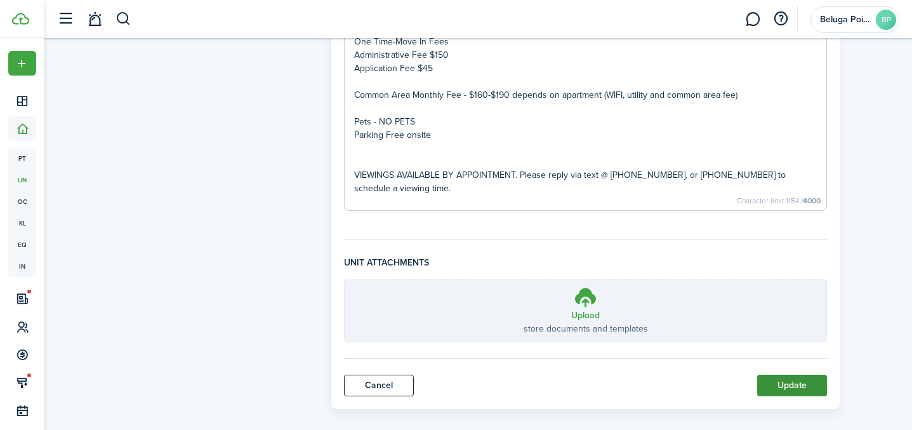
click at [795, 375] on button "Update" at bounding box center [792, 386] width 70 height 22
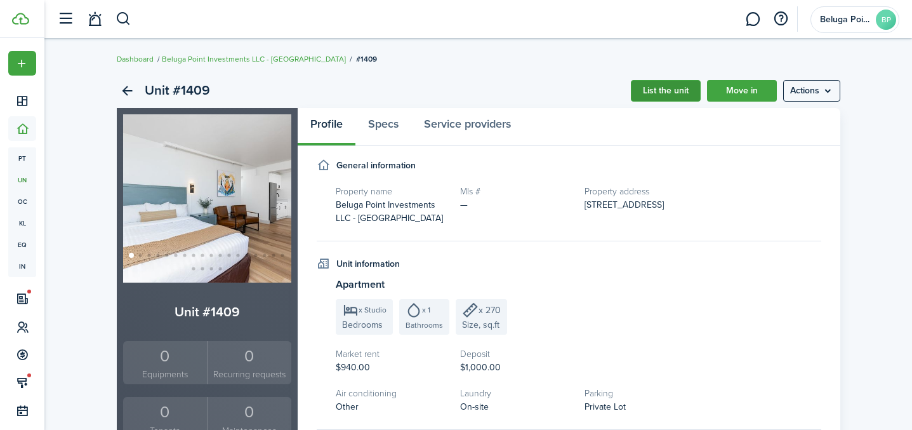
click at [660, 97] on link "List the unit" at bounding box center [666, 91] width 70 height 22
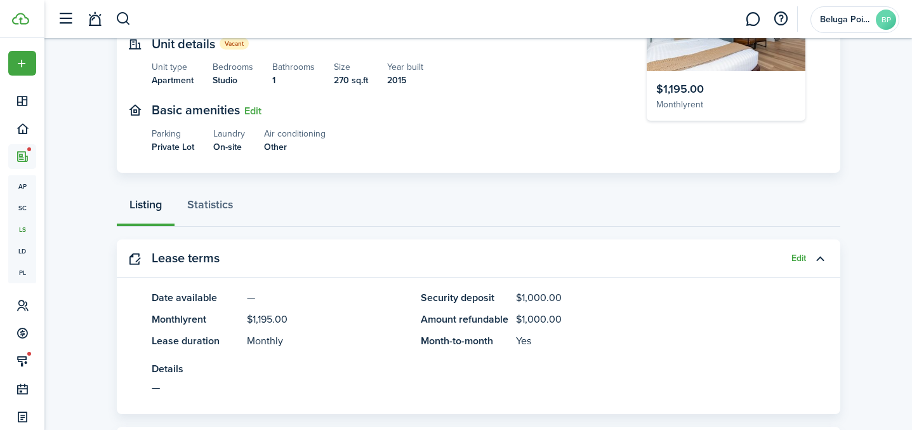
scroll to position [129, 0]
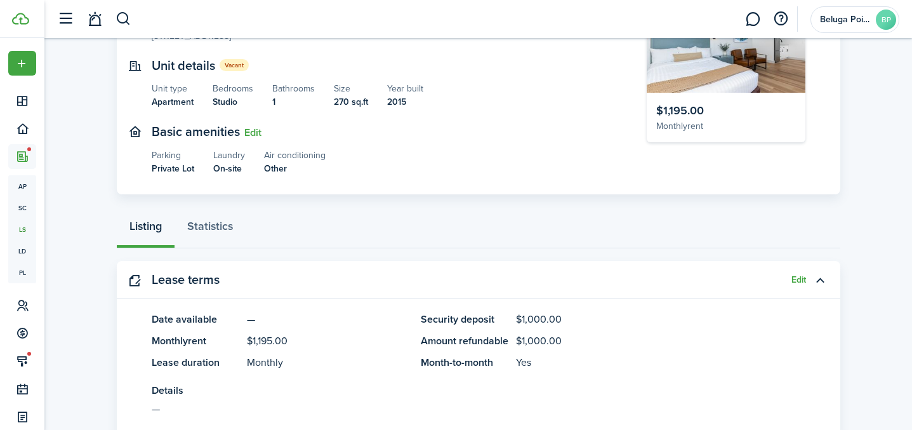
click at [788, 266] on panel-main-header "Lease terms Edit" at bounding box center [479, 280] width 724 height 38
click at [800, 275] on button "Edit" at bounding box center [799, 280] width 15 height 10
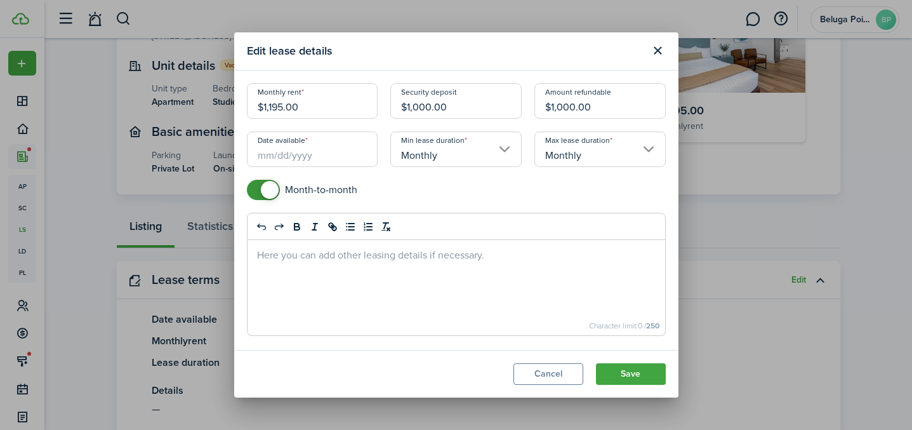
drag, startPoint x: 309, startPoint y: 105, endPoint x: 227, endPoint y: 105, distance: 81.9
click at [227, 105] on div "Edit lease details Monthly rent $1,195.00 Security deposit $1,000.00 Amount ref…" at bounding box center [456, 215] width 912 height 430
click at [338, 155] on input "Date available" at bounding box center [312, 149] width 131 height 36
type input "$940.00"
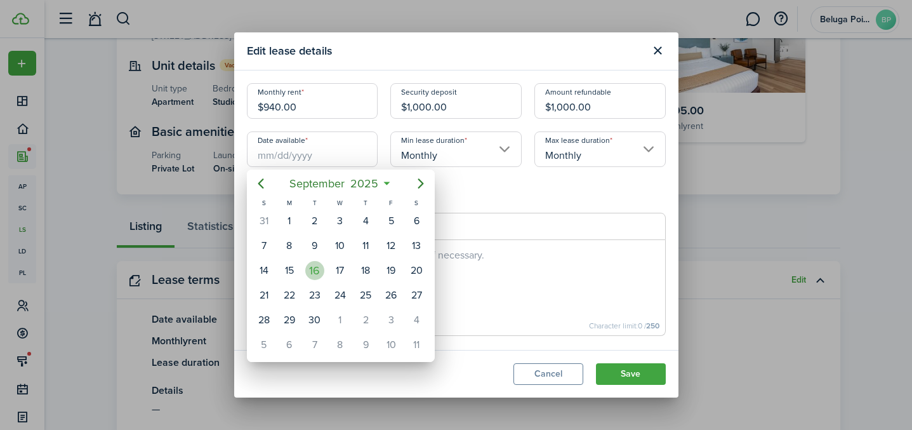
click at [318, 263] on div "16" at bounding box center [314, 270] width 19 height 19
type input "[DATE]"
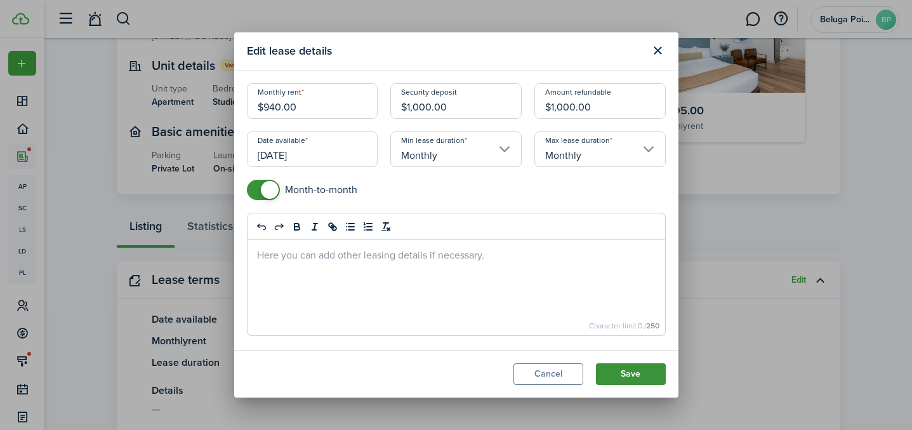
click at [630, 380] on button "Save" at bounding box center [631, 374] width 70 height 22
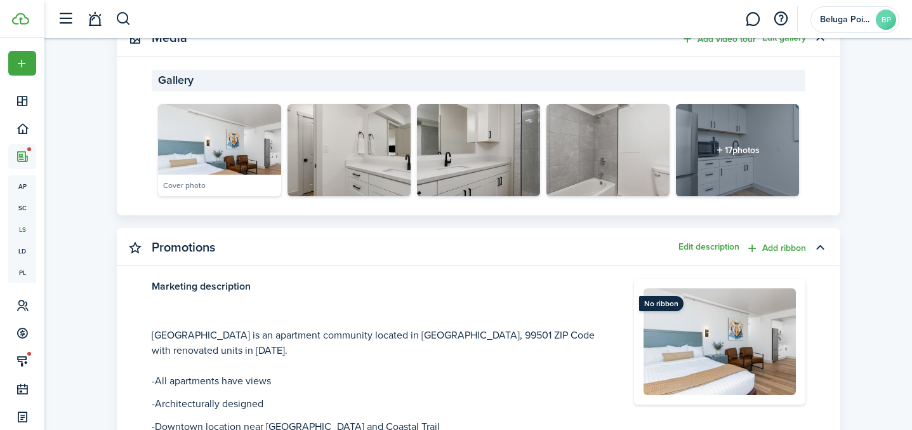
scroll to position [561, 0]
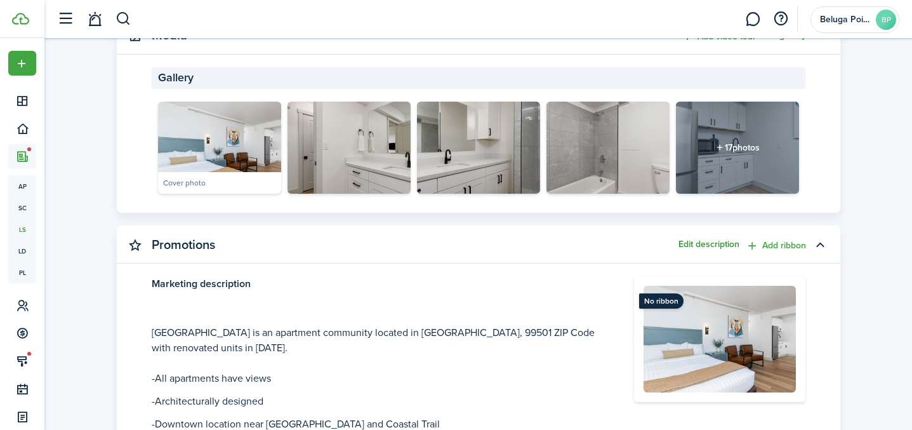
click at [713, 239] on button "Edit description" at bounding box center [709, 244] width 61 height 10
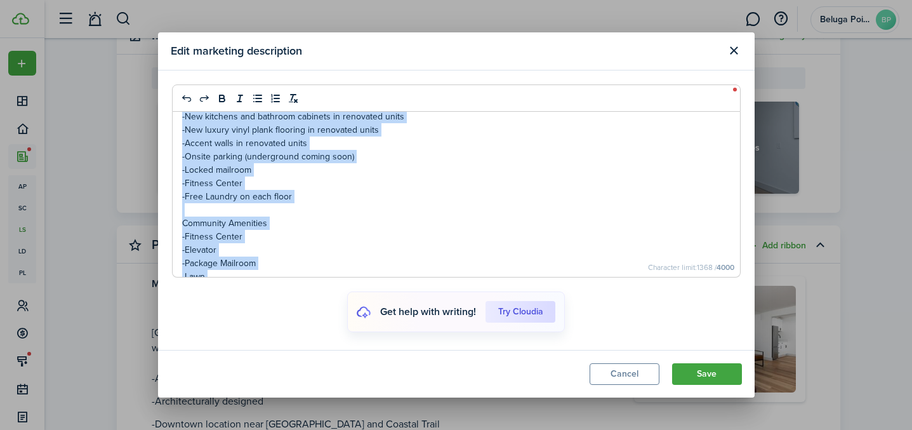
scroll to position [590, 0]
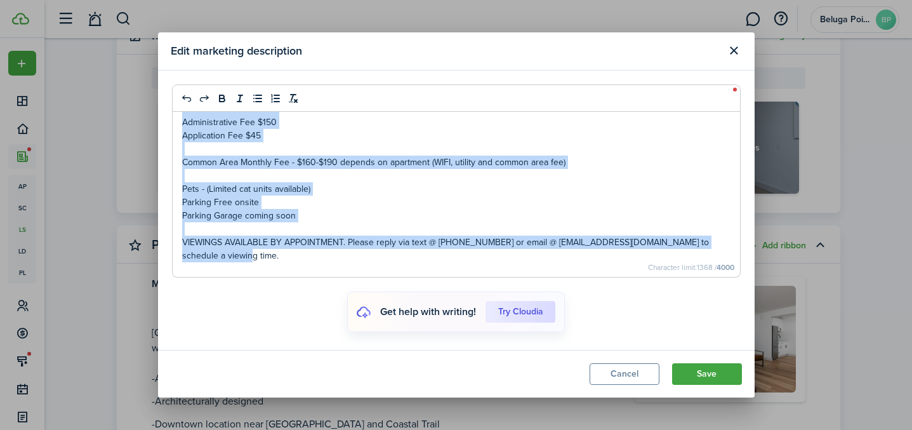
drag, startPoint x: 182, startPoint y: 176, endPoint x: 378, endPoint y: 256, distance: 212.1
click at [378, 256] on div "[GEOGRAPHIC_DATA] is an apartment community located in [GEOGRAPHIC_DATA], 99501…" at bounding box center [457, 194] width 568 height 165
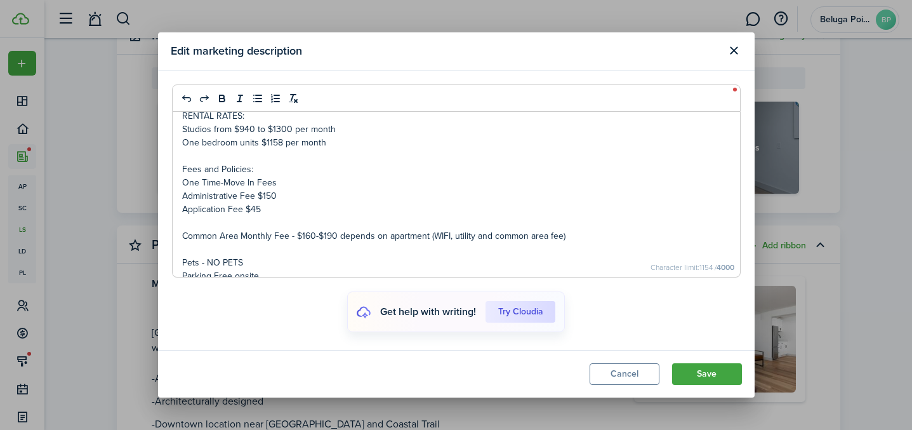
scroll to position [564, 0]
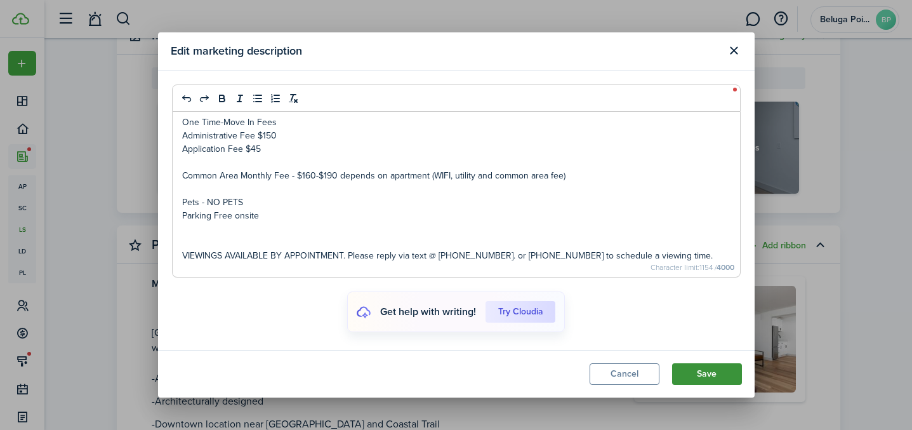
click at [718, 376] on button "Save" at bounding box center [707, 374] width 70 height 22
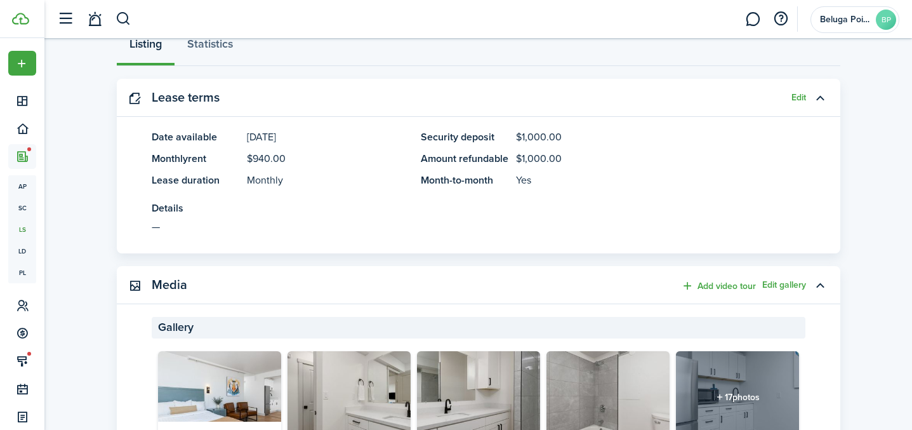
scroll to position [0, 0]
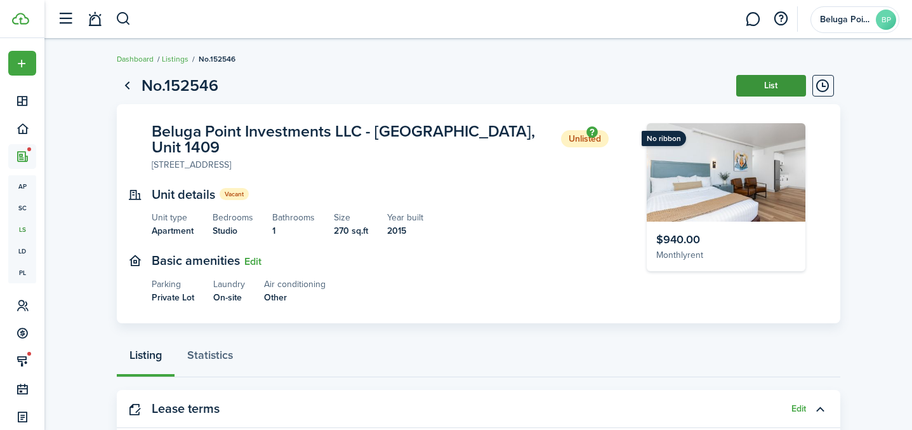
click at [771, 84] on button "List" at bounding box center [771, 86] width 70 height 22
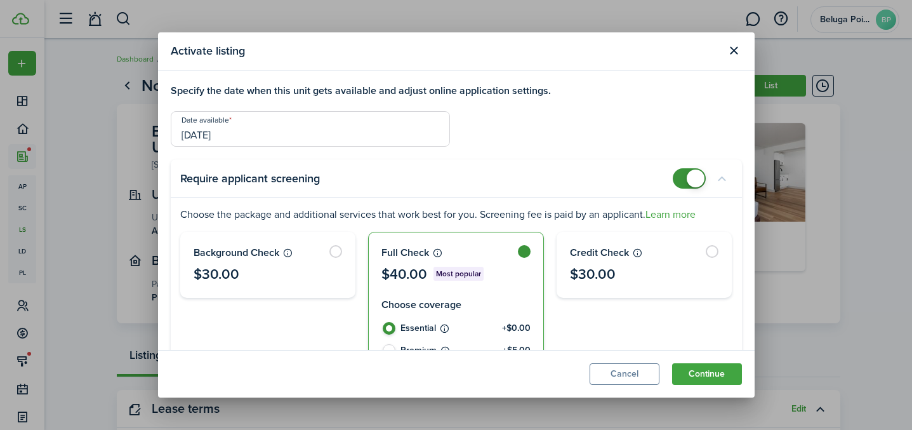
checkbox input "false"
click at [686, 181] on span at bounding box center [689, 178] width 13 height 20
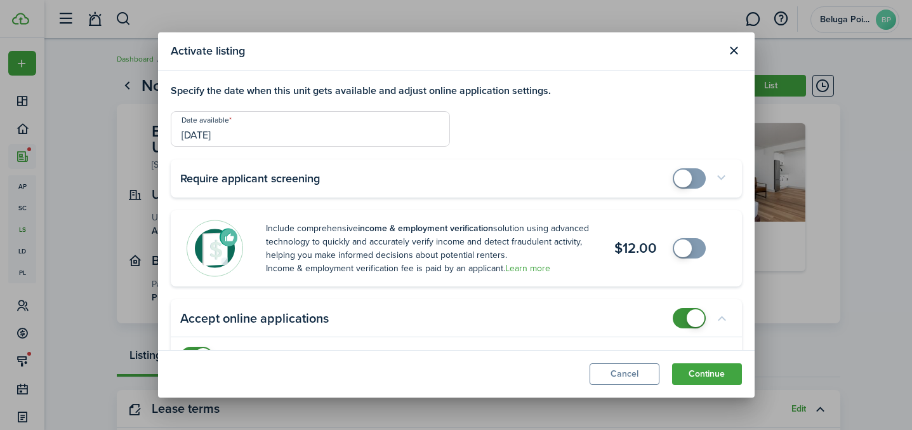
scroll to position [87, 0]
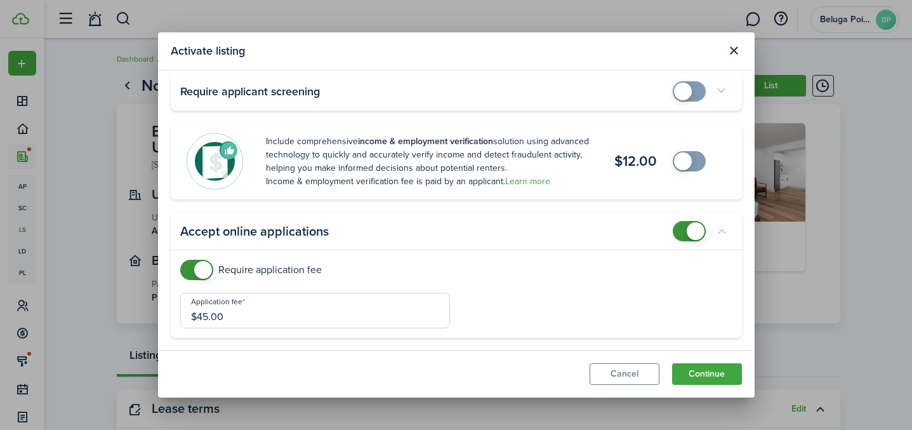
checkbox input "false"
click at [196, 272] on span at bounding box center [203, 270] width 18 height 18
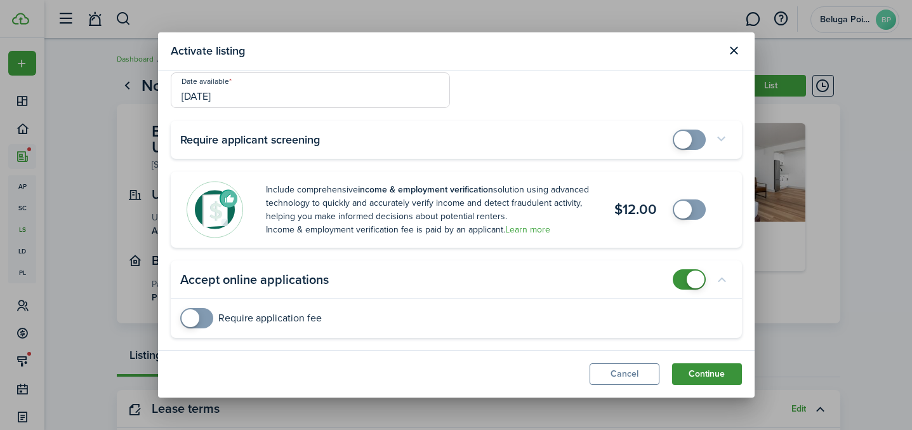
click at [704, 379] on button "Continue" at bounding box center [707, 374] width 70 height 22
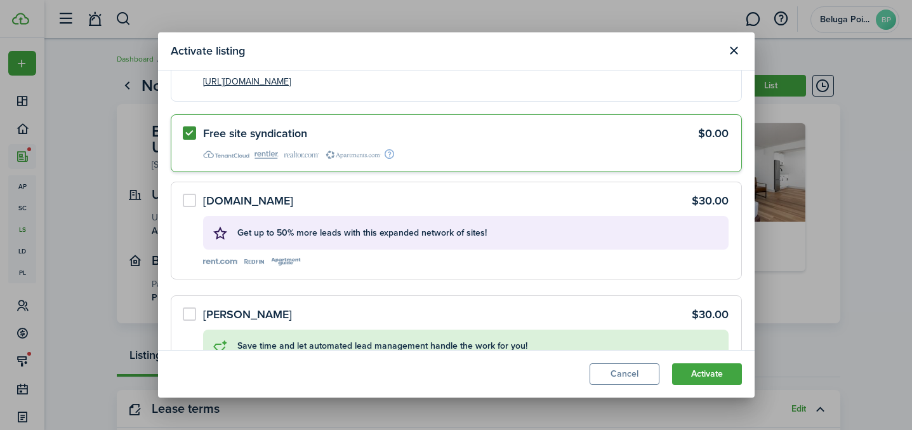
drag, startPoint x: 191, startPoint y: 203, endPoint x: 202, endPoint y: 207, distance: 11.4
click at [191, 204] on label "[DOMAIN_NAME] $30.00 Get up to 50% more leads with this expanded network of sit…" at bounding box center [456, 230] width 571 height 97
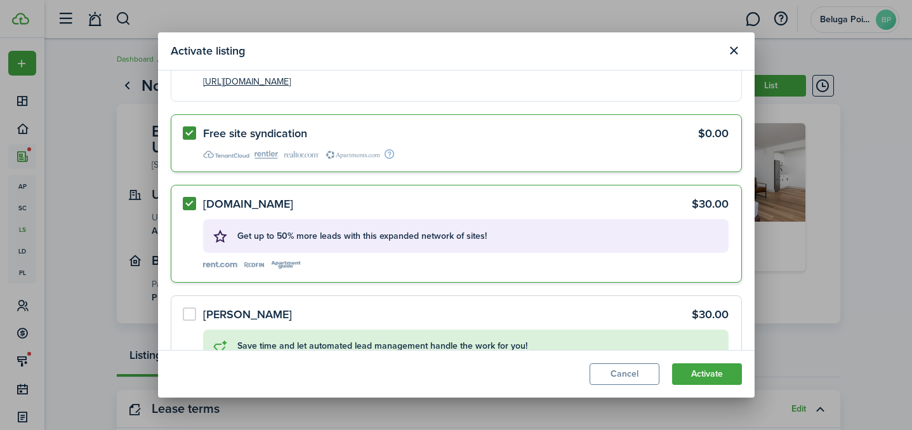
radio input "true"
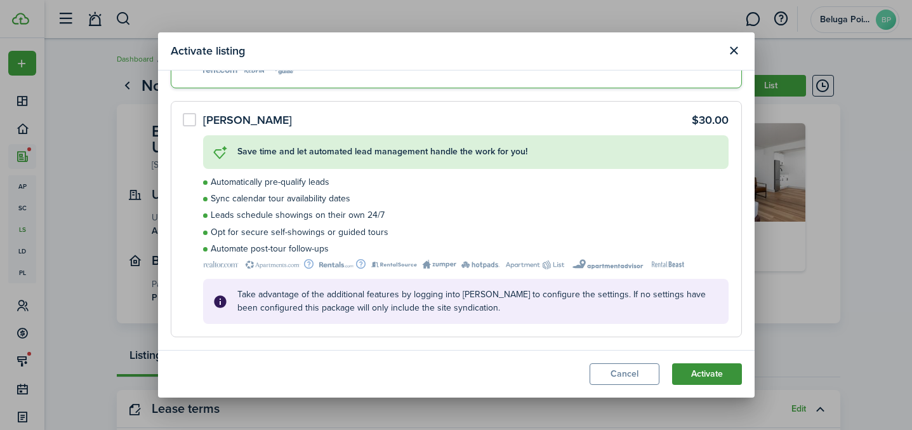
click at [715, 375] on button "Activate" at bounding box center [707, 374] width 70 height 22
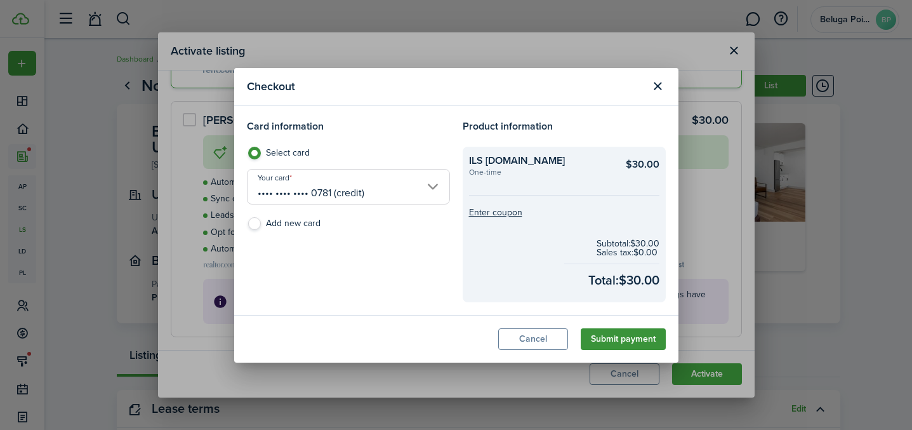
click at [636, 337] on button "Submit payment" at bounding box center [623, 339] width 85 height 22
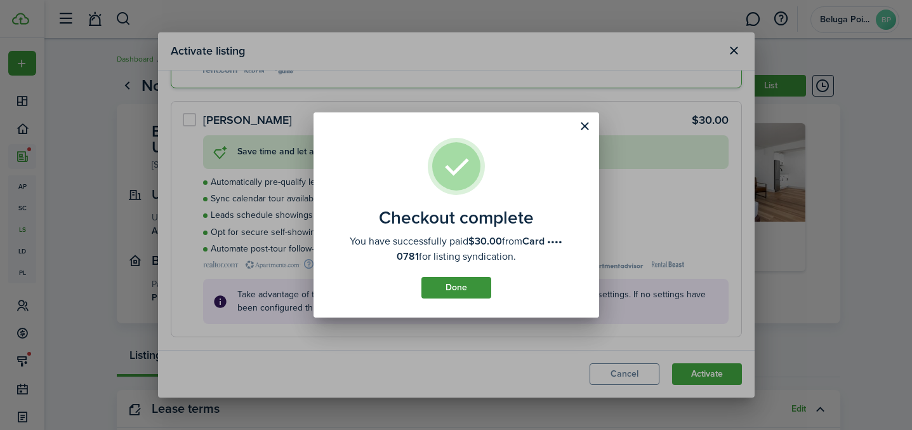
click at [460, 293] on button "Done" at bounding box center [457, 288] width 70 height 22
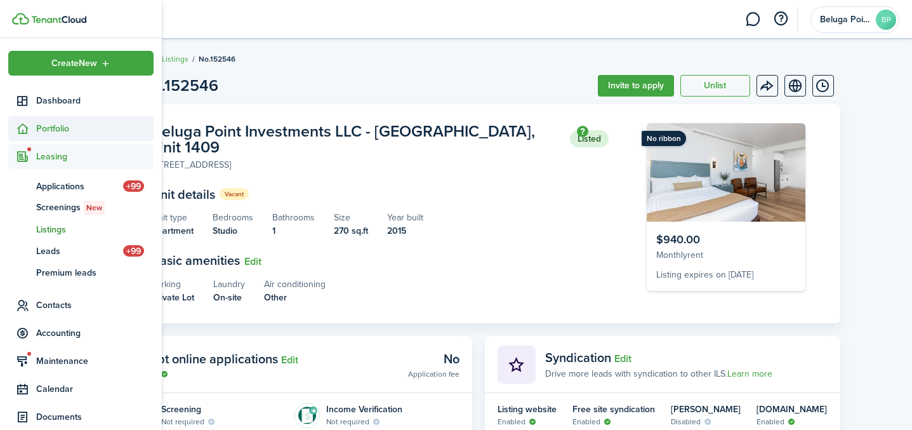
click at [59, 127] on span "Portfolio" at bounding box center [94, 128] width 117 height 13
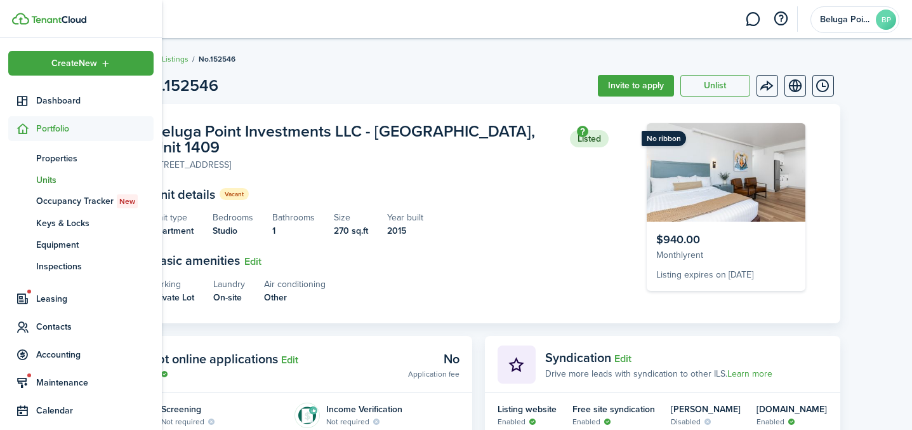
click at [55, 185] on span "Units" at bounding box center [94, 179] width 117 height 13
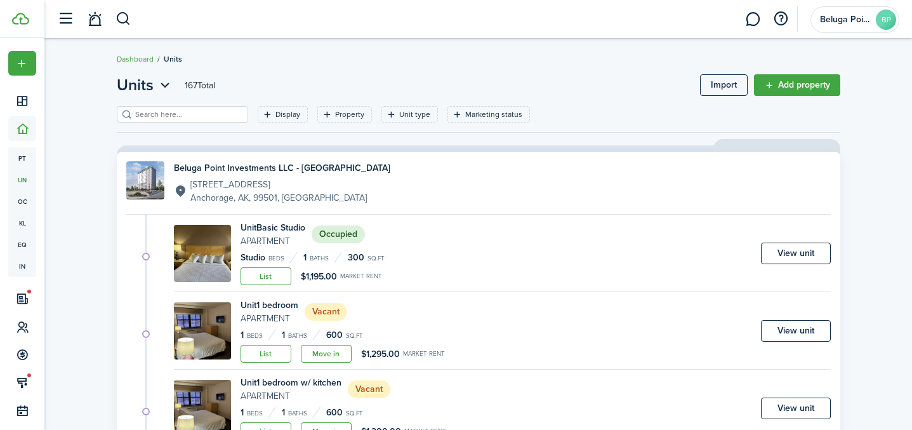
click at [196, 120] on input "search" at bounding box center [188, 115] width 112 height 12
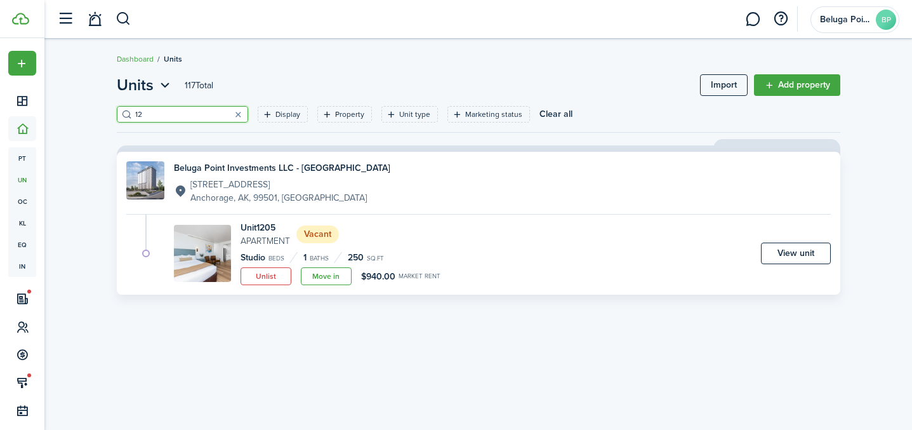
type input "1"
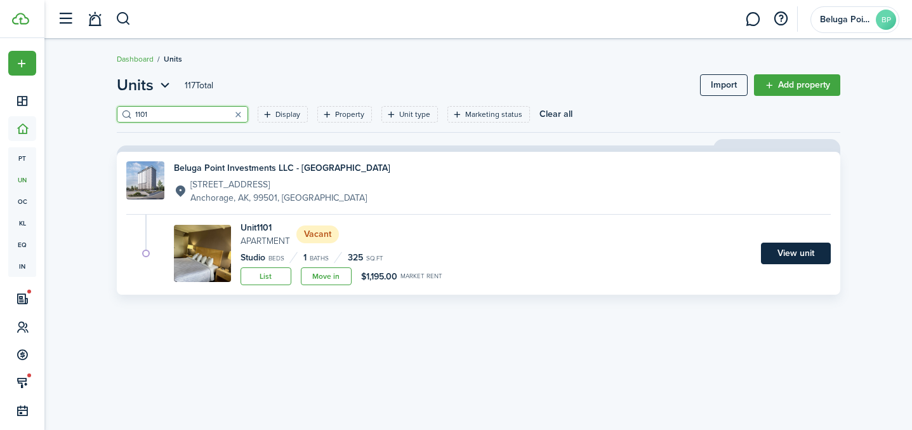
type input "1101"
click at [795, 253] on link "View unit" at bounding box center [796, 254] width 70 height 22
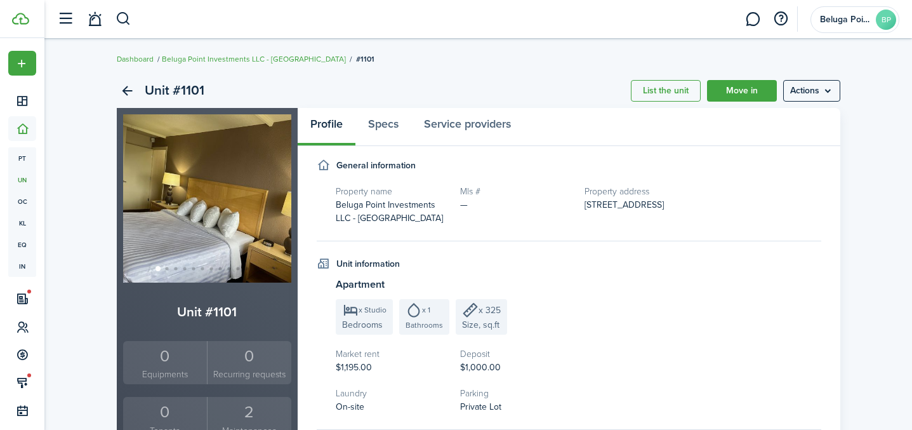
scroll to position [3, 0]
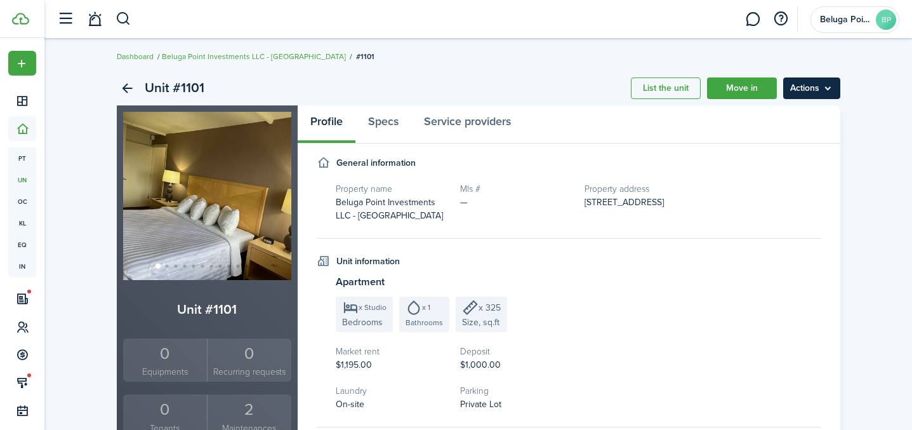
click at [804, 94] on menu-btn "Actions" at bounding box center [811, 88] width 57 height 22
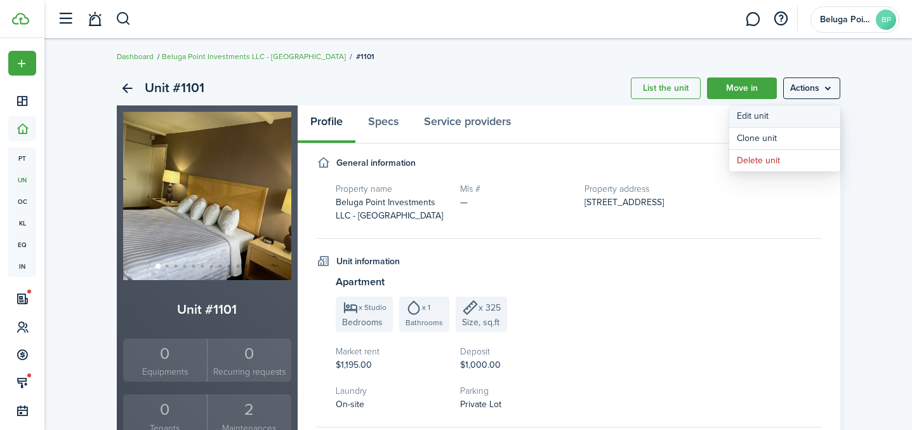
click at [769, 121] on link "Edit unit" at bounding box center [784, 116] width 111 height 22
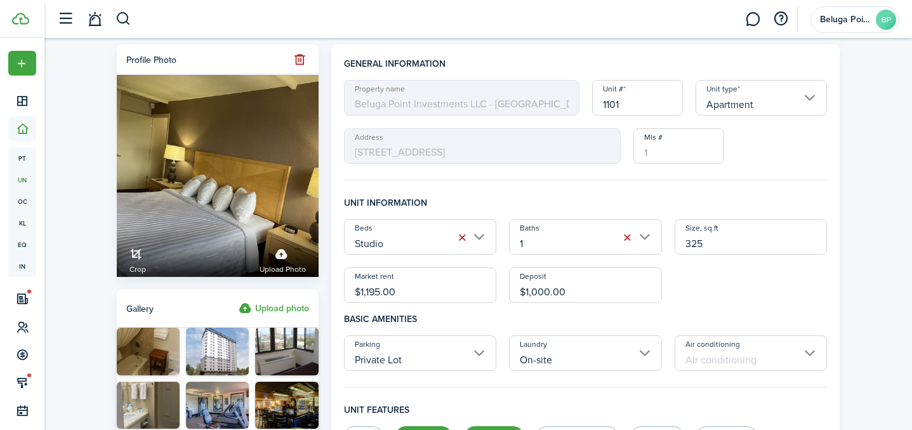
drag, startPoint x: 418, startPoint y: 293, endPoint x: 336, endPoint y: 289, distance: 82.6
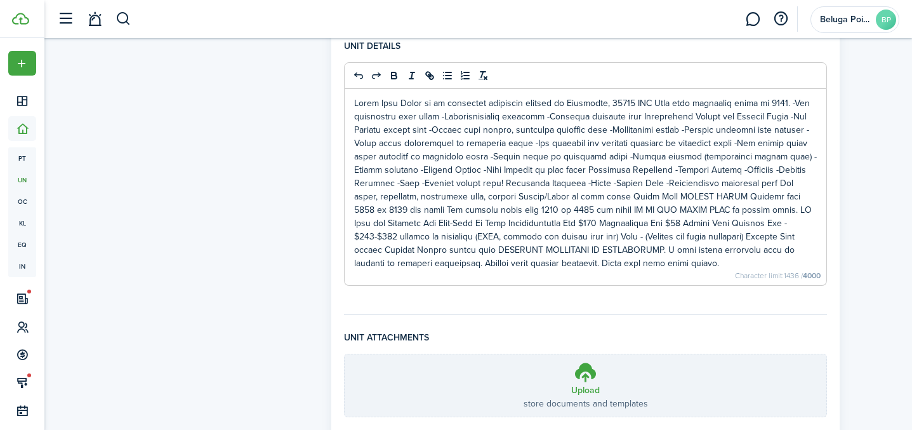
scroll to position [675, 0]
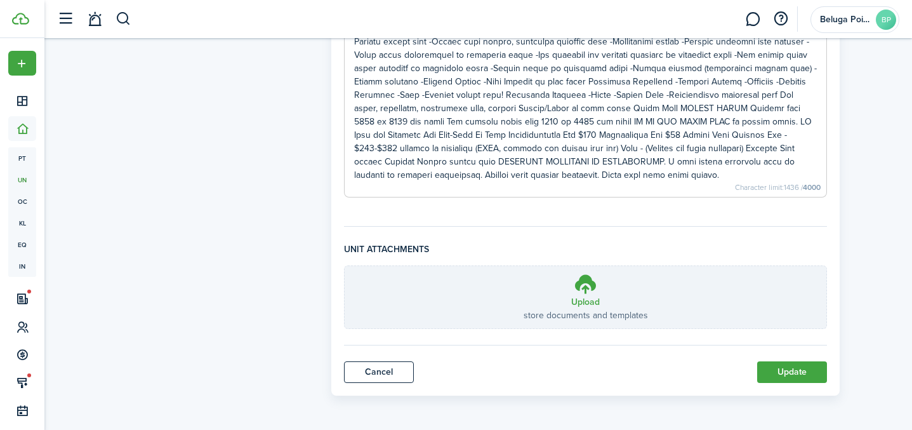
type input "$940.00"
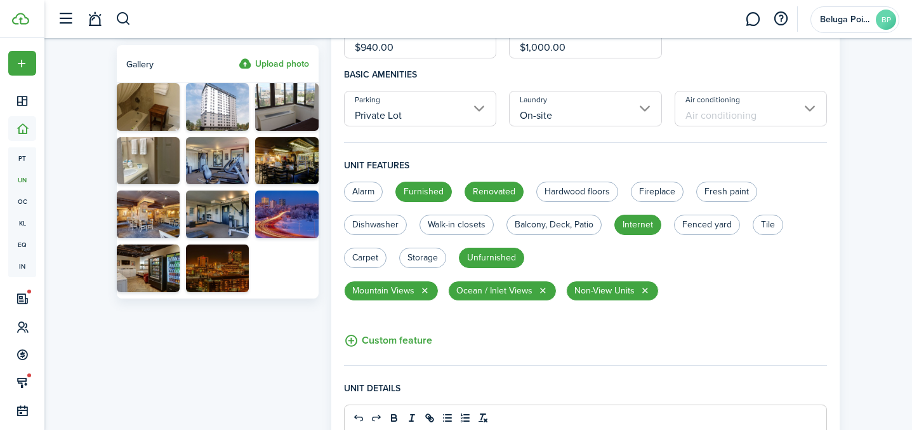
scroll to position [507, 0]
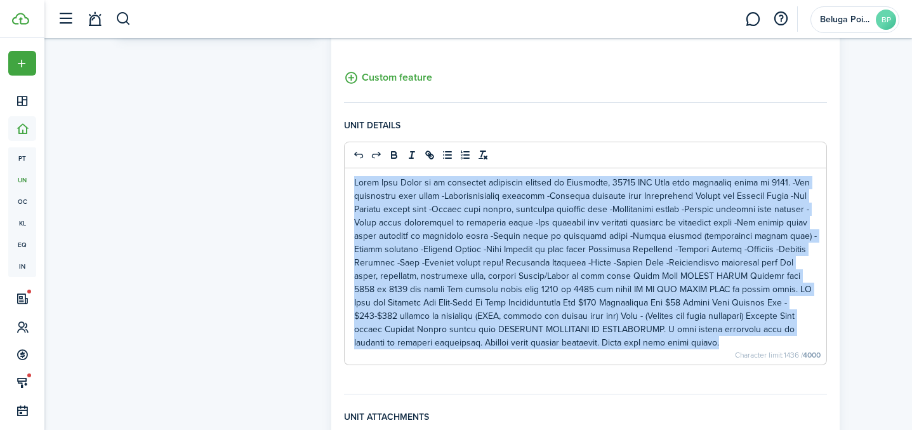
drag, startPoint x: 710, startPoint y: 173, endPoint x: 354, endPoint y: 183, distance: 356.3
click at [354, 180] on p at bounding box center [585, 262] width 463 height 173
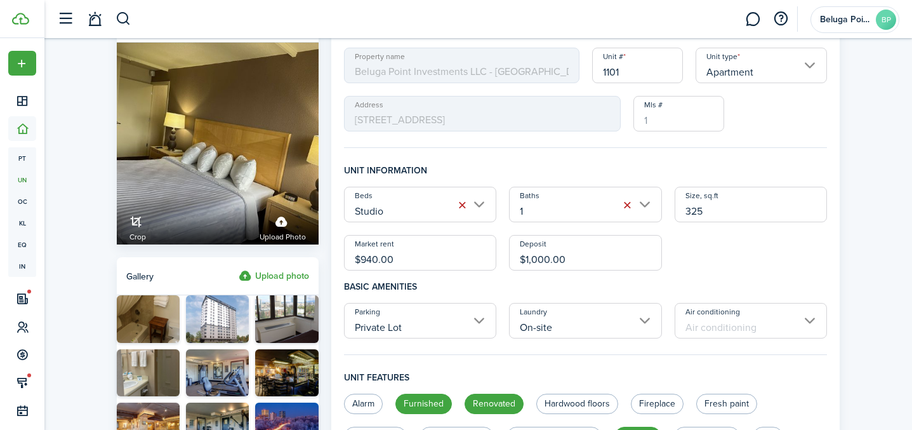
scroll to position [0, 0]
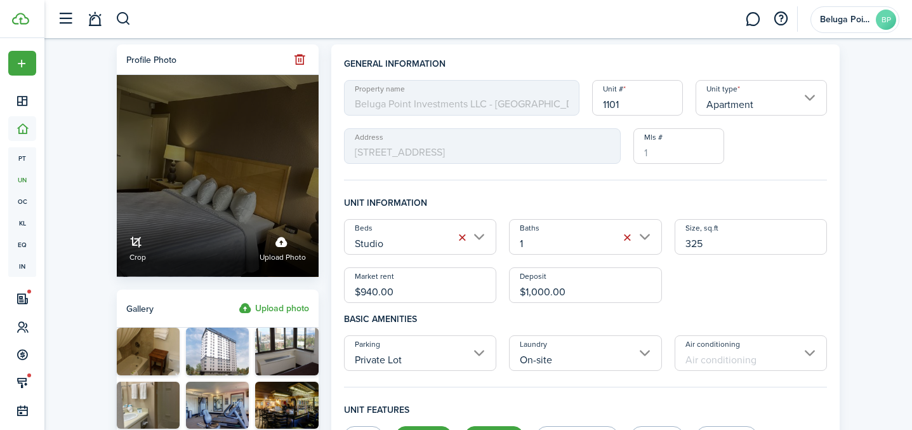
click at [280, 249] on label "Upload photo" at bounding box center [283, 247] width 46 height 34
click at [117, 218] on input "Crop Upload photo" at bounding box center [117, 218] width 0 height 0
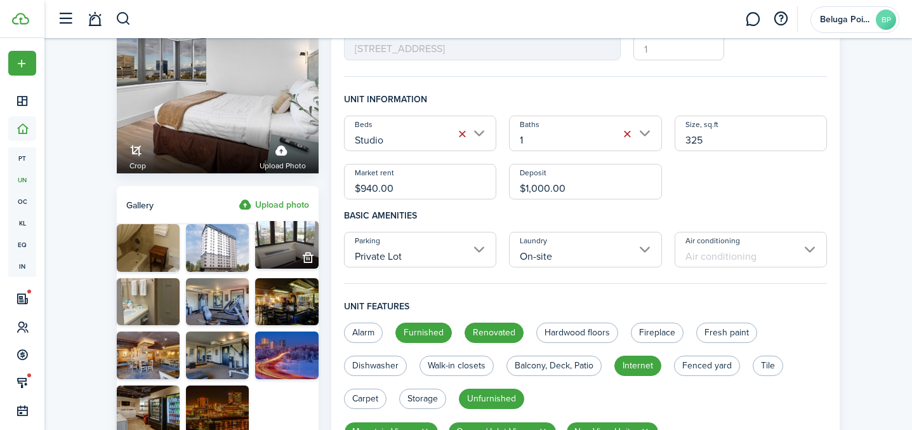
scroll to position [105, 0]
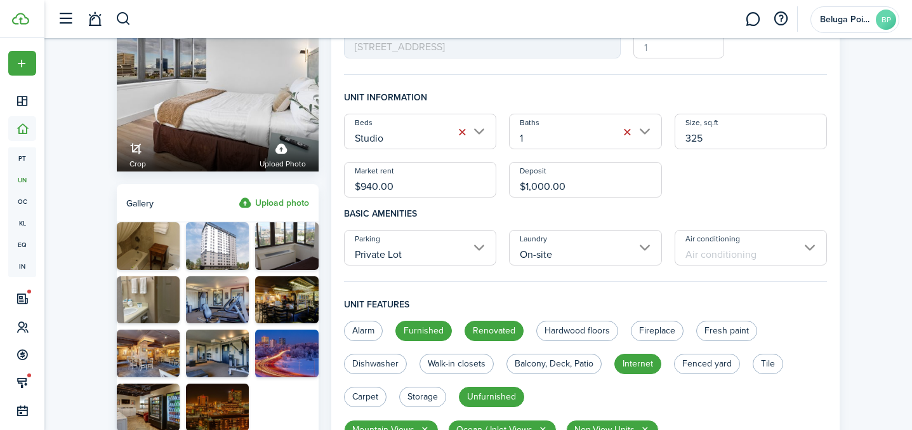
click at [269, 201] on label "Upload photo" at bounding box center [274, 203] width 70 height 15
click at [239, 196] on input "Upload photo" at bounding box center [239, 196] width 0 height 0
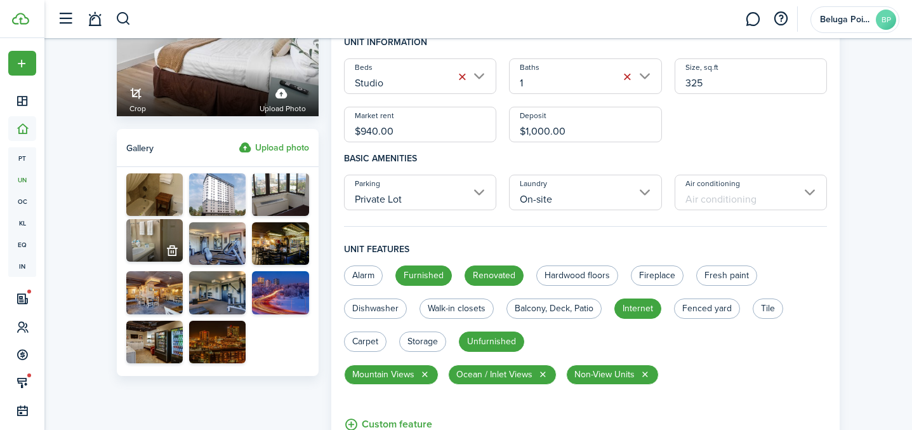
scroll to position [161, 0]
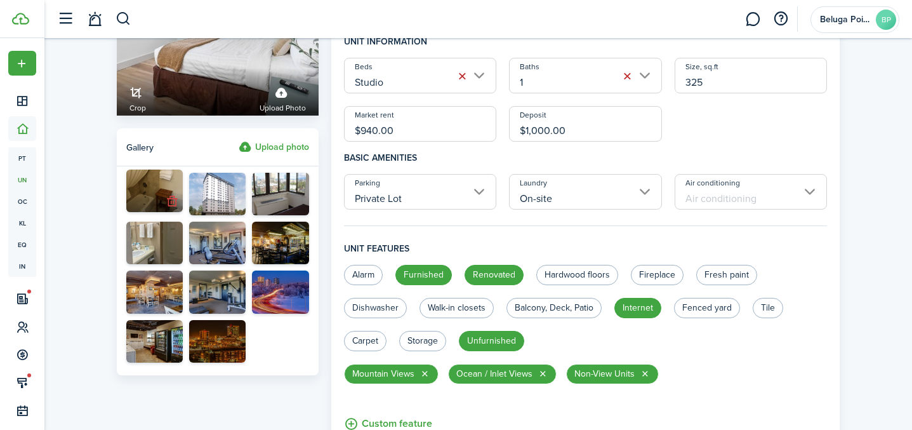
click at [170, 209] on button "button" at bounding box center [173, 201] width 18 height 18
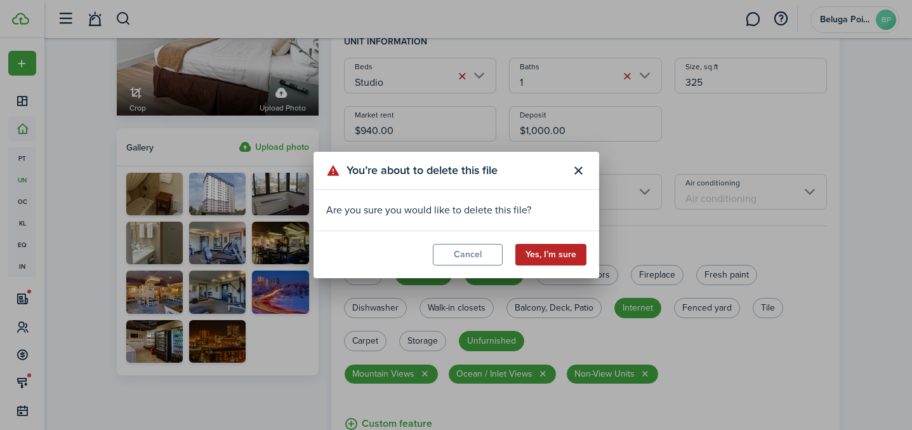
click at [564, 258] on button "Yes, I’m sure" at bounding box center [550, 255] width 71 height 22
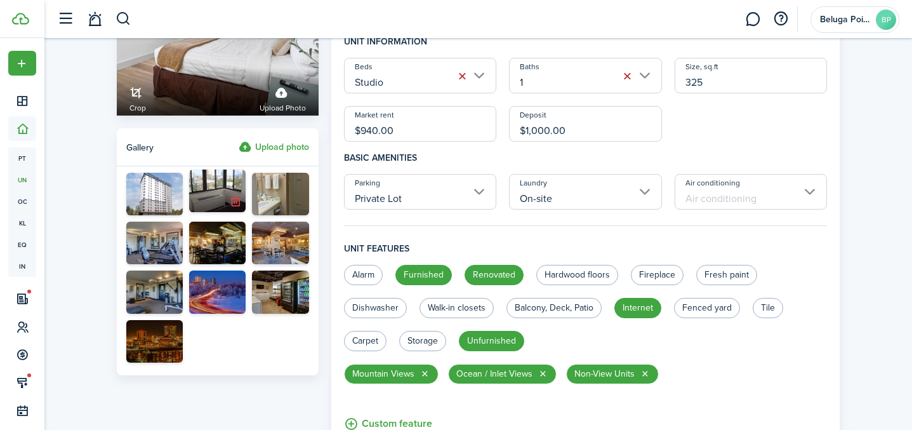
click at [235, 204] on button "button" at bounding box center [236, 201] width 18 height 18
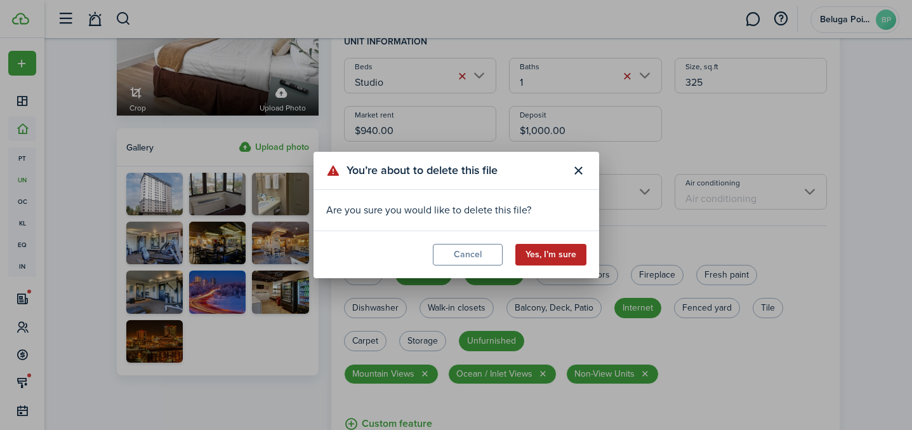
click at [564, 249] on button "Yes, I’m sure" at bounding box center [550, 255] width 71 height 22
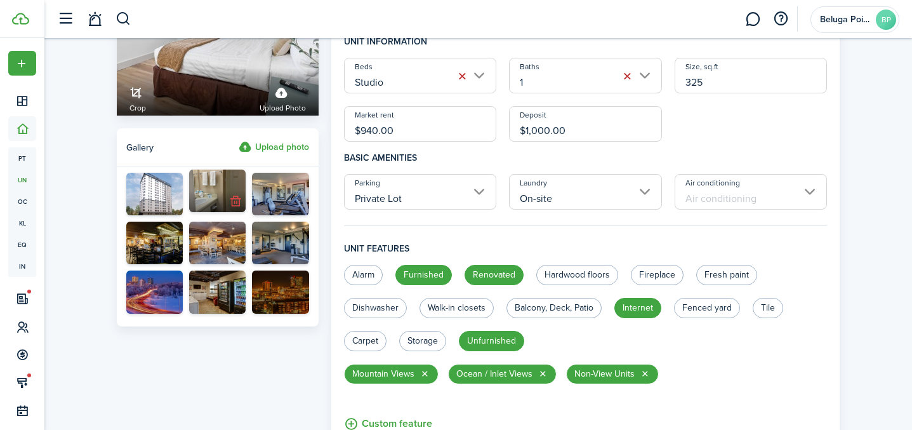
click at [240, 204] on button "button" at bounding box center [236, 201] width 18 height 18
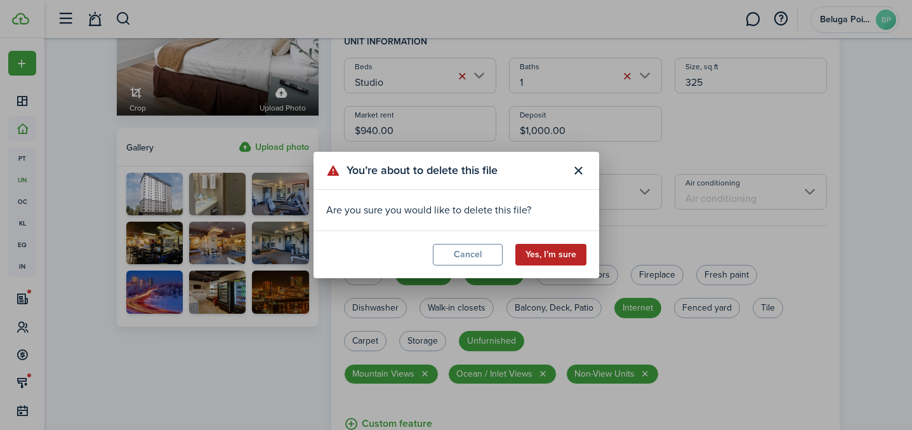
click at [554, 249] on button "Yes, I’m sure" at bounding box center [550, 255] width 71 height 22
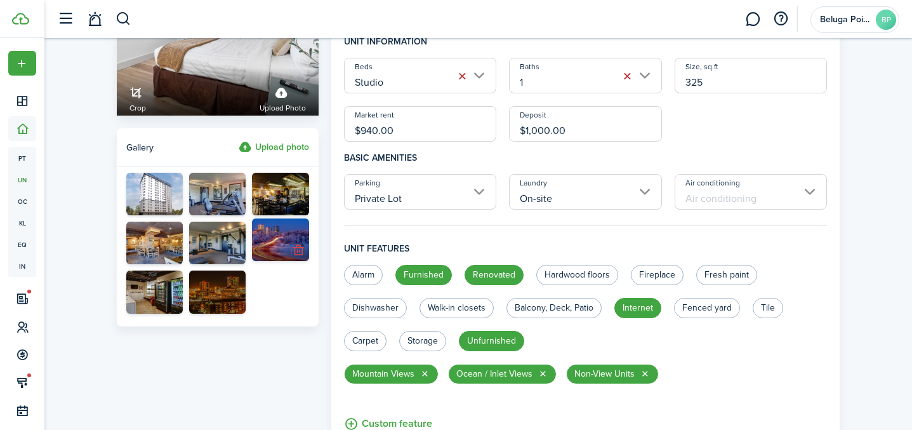
click at [303, 253] on button "button" at bounding box center [299, 250] width 18 height 18
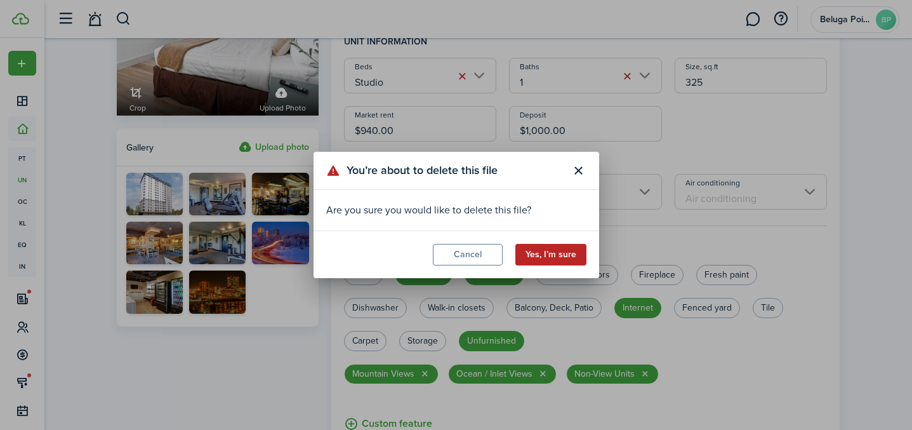
click at [562, 254] on button "Yes, I’m sure" at bounding box center [550, 255] width 71 height 22
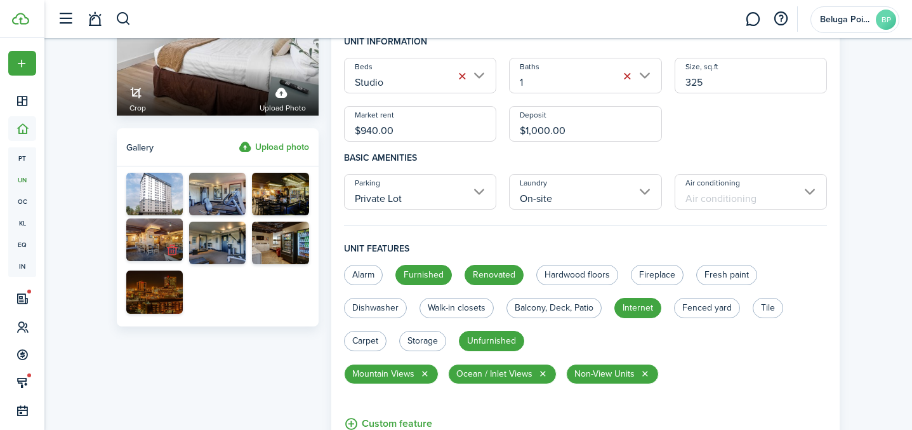
click at [171, 251] on button "button" at bounding box center [173, 250] width 18 height 18
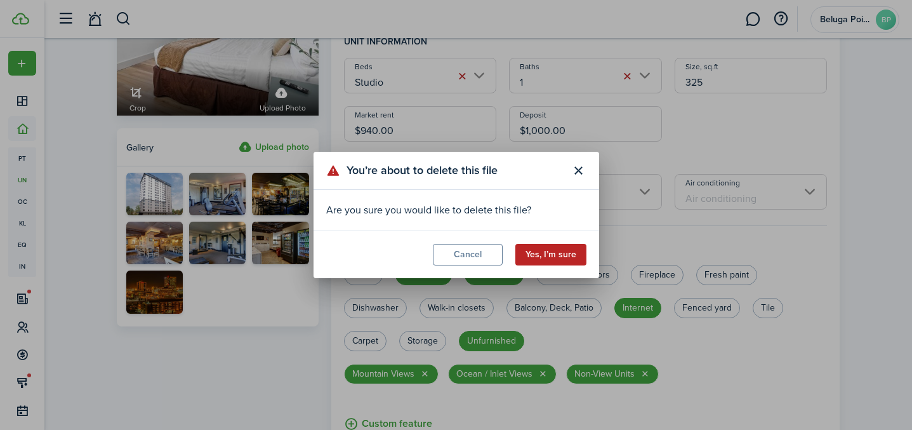
click at [566, 251] on button "Yes, I’m sure" at bounding box center [550, 255] width 71 height 22
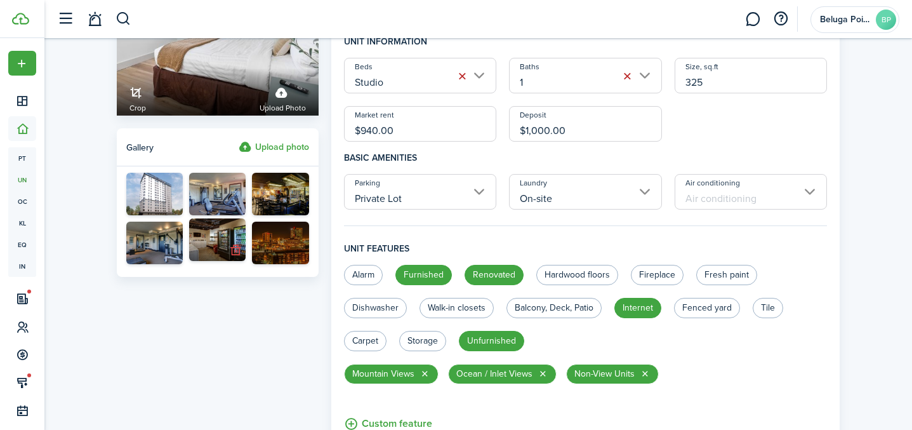
click at [240, 253] on button "button" at bounding box center [236, 250] width 18 height 18
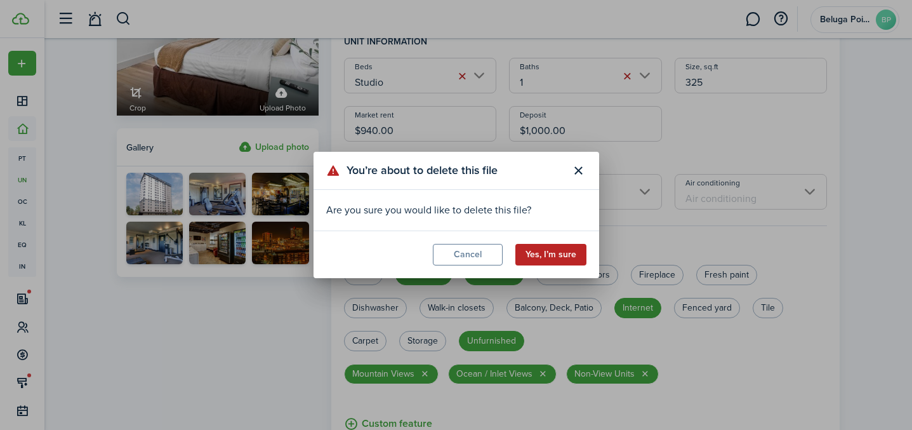
click at [552, 260] on button "Yes, I’m sure" at bounding box center [550, 255] width 71 height 22
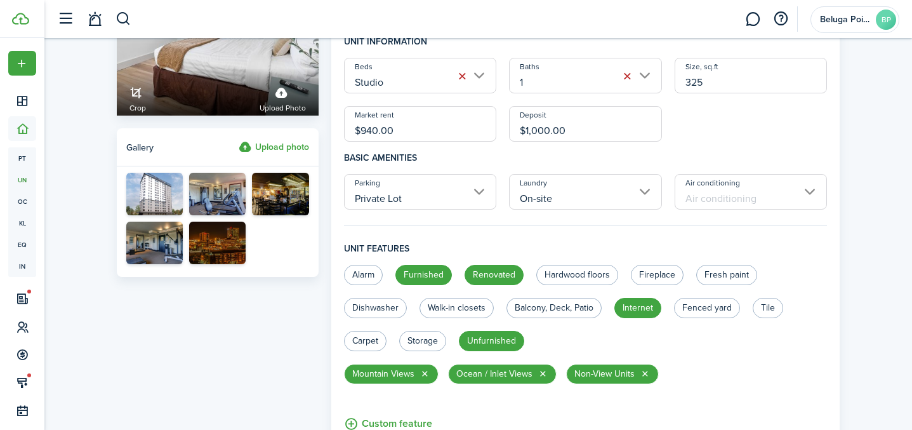
click at [277, 145] on label "Upload photo" at bounding box center [274, 147] width 70 height 15
click at [239, 140] on input "Upload photo" at bounding box center [239, 140] width 0 height 0
